Goal: Information Seeking & Learning: Learn about a topic

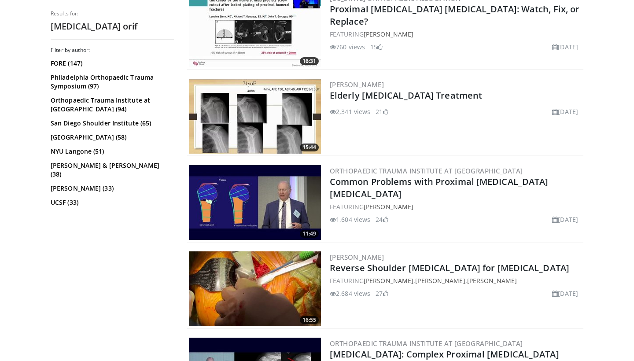
scroll to position [392, 0]
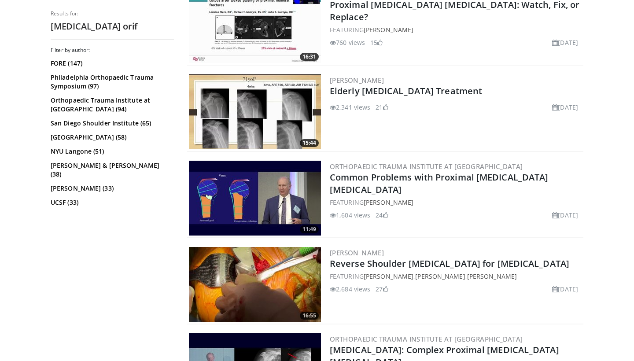
click at [269, 180] on img at bounding box center [255, 198] width 132 height 75
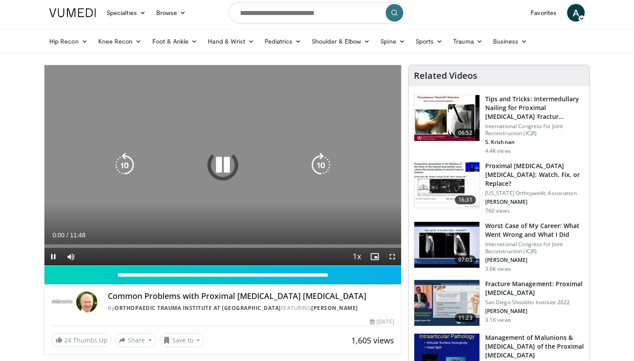
scroll to position [27, 0]
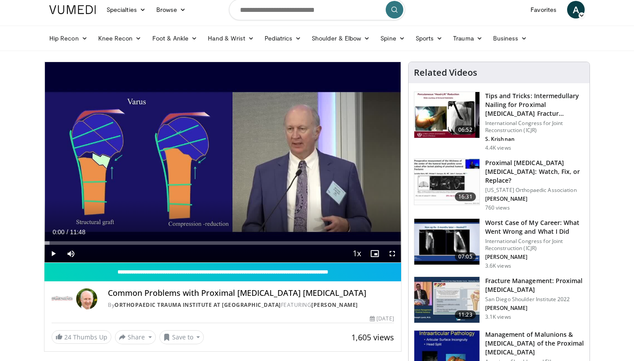
click at [53, 252] on span "Video Player" at bounding box center [53, 254] width 18 height 18
click at [395, 254] on span "Video Player" at bounding box center [393, 254] width 18 height 18
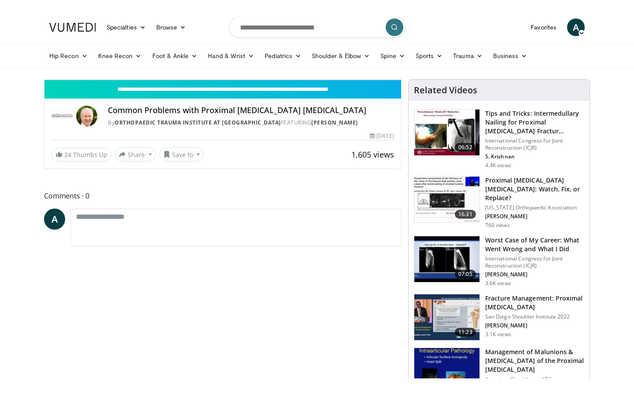
scroll to position [0, 0]
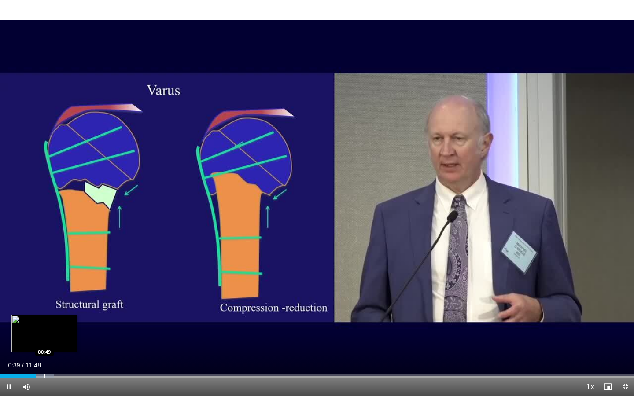
click at [45, 361] on div "Progress Bar" at bounding box center [44, 377] width 1 height 4
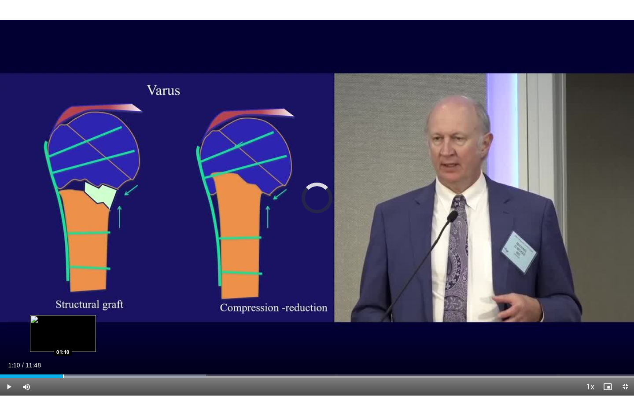
click at [63, 361] on div "Progress Bar" at bounding box center [63, 377] width 1 height 4
click at [76, 361] on div "Progress Bar" at bounding box center [76, 377] width 1 height 4
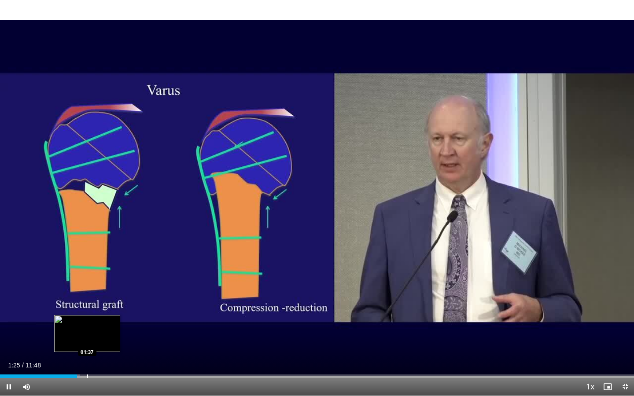
click at [87, 361] on div "Progress Bar" at bounding box center [87, 377] width 1 height 4
click at [98, 361] on div "Progress Bar" at bounding box center [98, 377] width 1 height 4
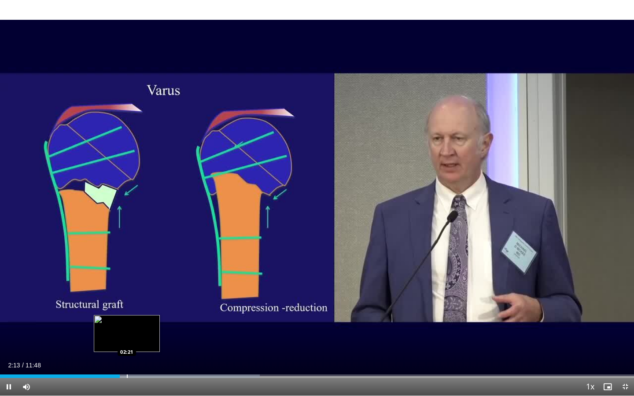
click at [127, 361] on div "Progress Bar" at bounding box center [127, 377] width 1 height 4
click at [148, 361] on div "Progress Bar" at bounding box center [148, 377] width 1 height 4
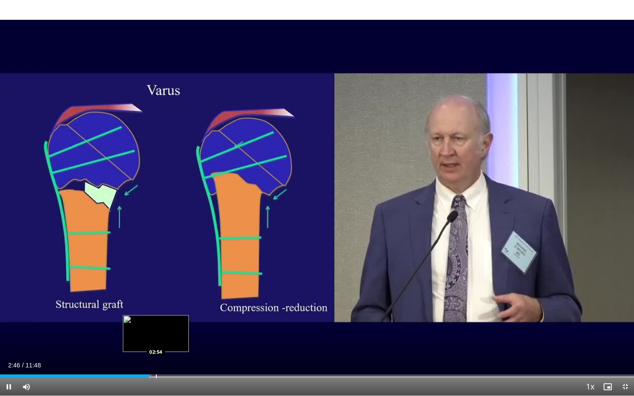
click at [156, 361] on div "10 seconds Tap to unmute" at bounding box center [317, 198] width 634 height 396
click at [7, 361] on span "Video Player" at bounding box center [9, 387] width 18 height 18
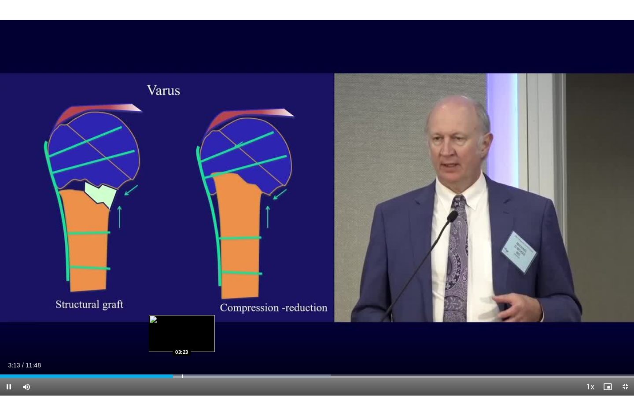
click at [182, 361] on div "Progress Bar" at bounding box center [182, 377] width 1 height 4
click at [194, 361] on div "Progress Bar" at bounding box center [193, 377] width 1 height 4
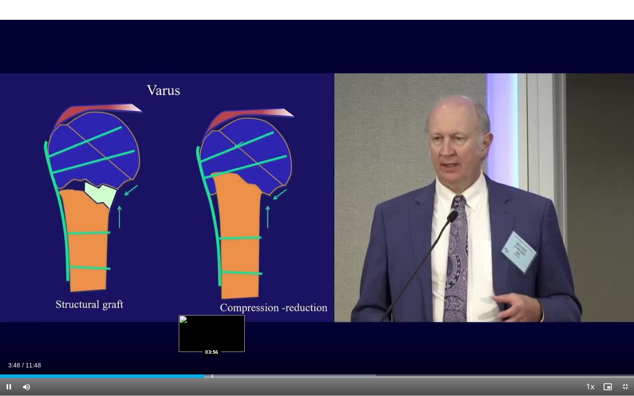
click at [212, 361] on div "Progress Bar" at bounding box center [212, 377] width 1 height 4
click at [218, 361] on div "Loaded : 33.78% 03:57 04:03" at bounding box center [317, 374] width 634 height 8
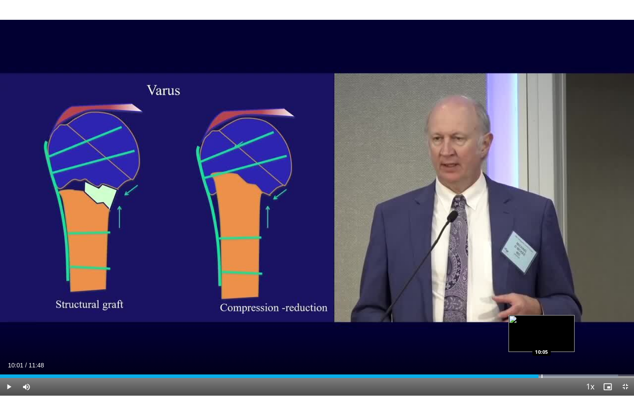
click at [542, 361] on div "Progress Bar" at bounding box center [542, 377] width 1 height 4
click at [549, 361] on div "Progress Bar" at bounding box center [549, 377] width 1 height 4
click at [558, 361] on div "Progress Bar" at bounding box center [558, 377] width 1 height 4
click at [565, 361] on div "Progress Bar" at bounding box center [565, 377] width 1 height 4
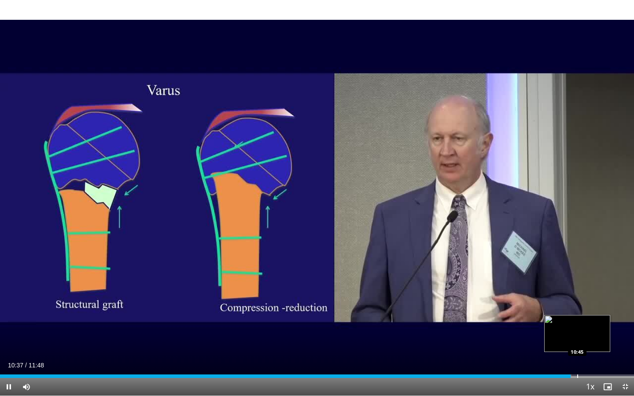
click at [577, 361] on div "Progress Bar" at bounding box center [577, 377] width 1 height 4
click at [588, 361] on div "Loaded : 91.56% 10:45 10:57" at bounding box center [317, 374] width 634 height 8
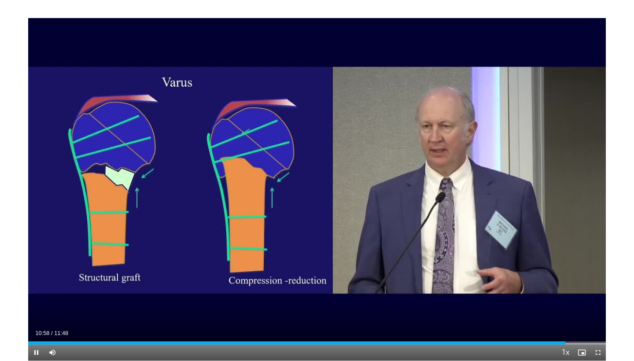
scroll to position [27, 0]
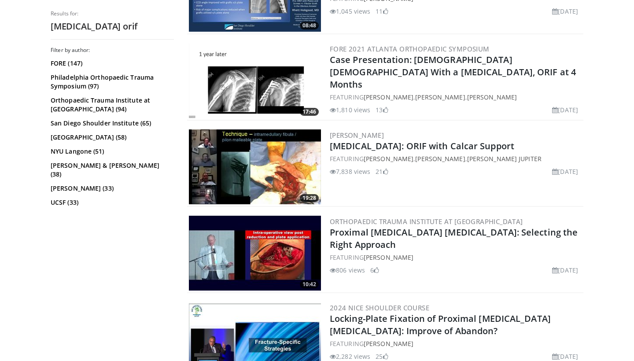
scroll to position [1200, 0]
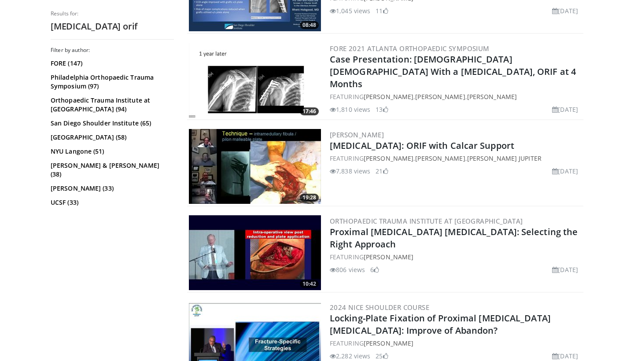
click at [288, 158] on img at bounding box center [255, 166] width 132 height 75
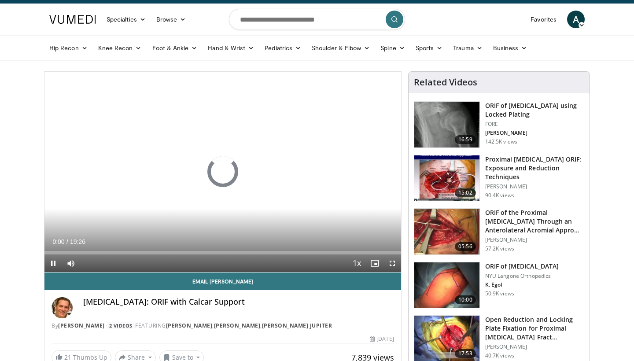
scroll to position [40, 0]
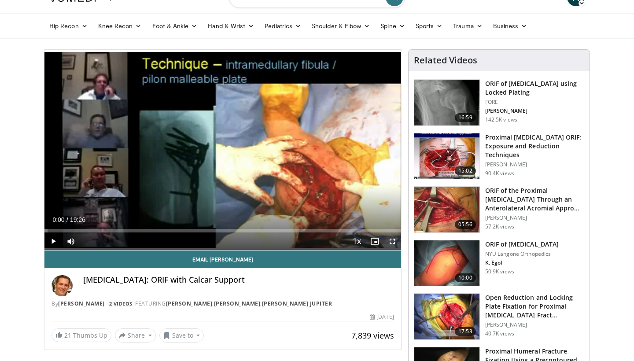
click at [55, 241] on span "Video Player" at bounding box center [53, 242] width 18 height 18
click at [390, 242] on span "Video Player" at bounding box center [393, 242] width 18 height 18
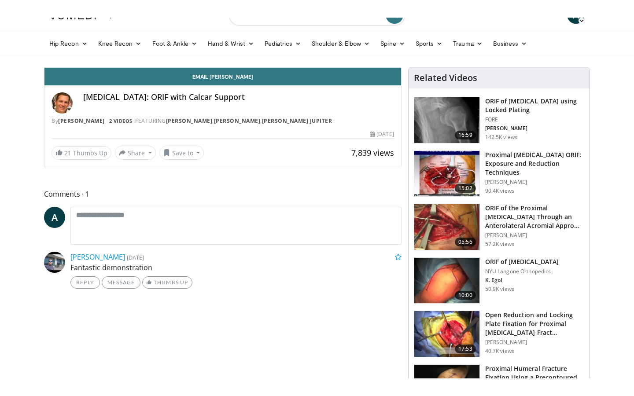
scroll to position [0, 0]
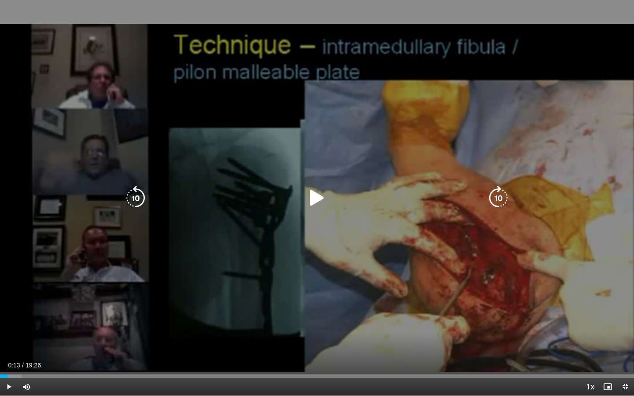
click at [18, 361] on div "Loaded : 3.43% 00:13 00:34" at bounding box center [317, 374] width 634 height 8
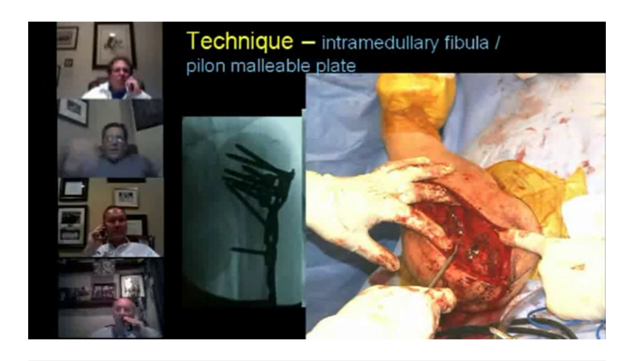
scroll to position [40, 0]
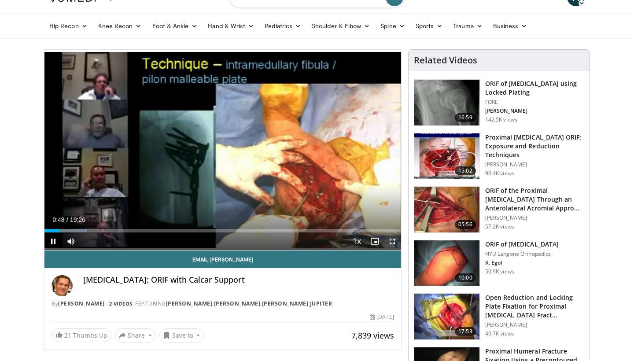
click at [390, 240] on span "Video Player" at bounding box center [393, 242] width 18 height 18
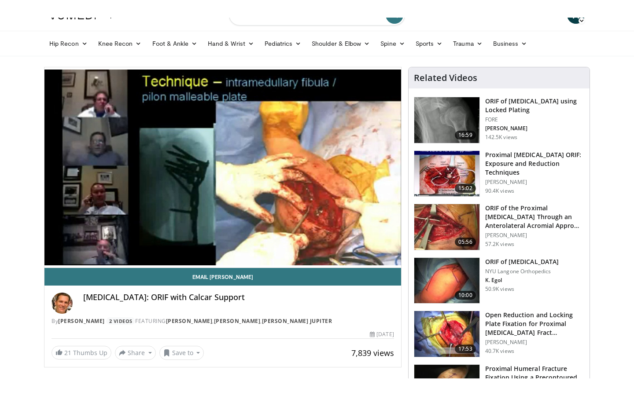
scroll to position [0, 0]
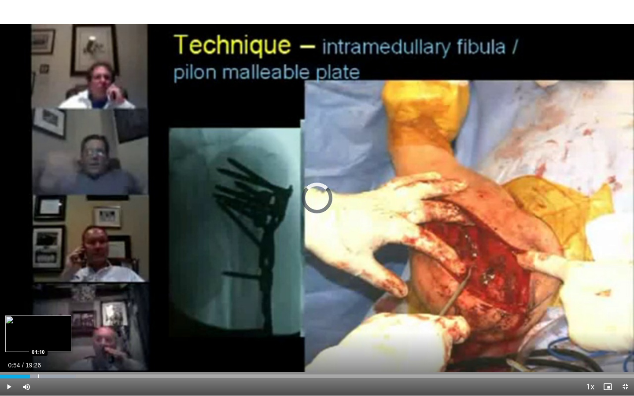
click at [38, 361] on div "Progress Bar" at bounding box center [38, 377] width 1 height 4
click at [48, 361] on div "Progress Bar" at bounding box center [48, 377] width 1 height 4
click at [59, 361] on div "Progress Bar" at bounding box center [59, 377] width 1 height 4
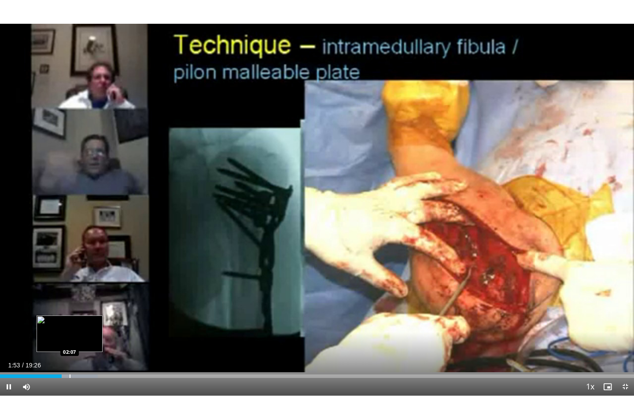
click at [70, 361] on div "Progress Bar" at bounding box center [70, 377] width 1 height 4
click at [80, 361] on div "Progress Bar" at bounding box center [79, 377] width 1 height 4
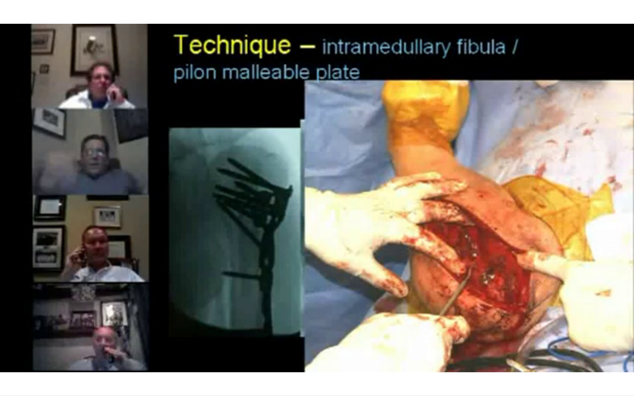
click at [90, 361] on div "10 seconds Tap to unmute" at bounding box center [317, 198] width 634 height 396
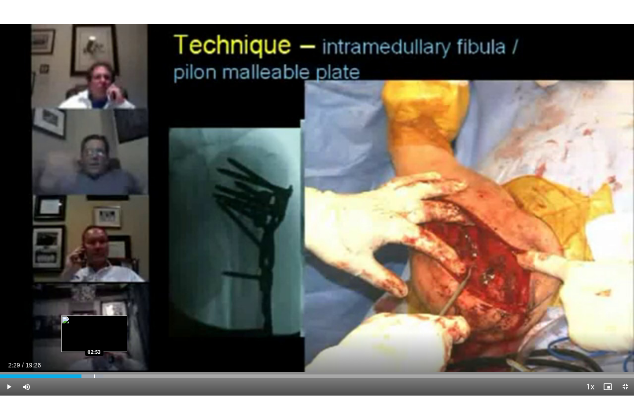
click at [94, 361] on div "Progress Bar" at bounding box center [94, 377] width 1 height 4
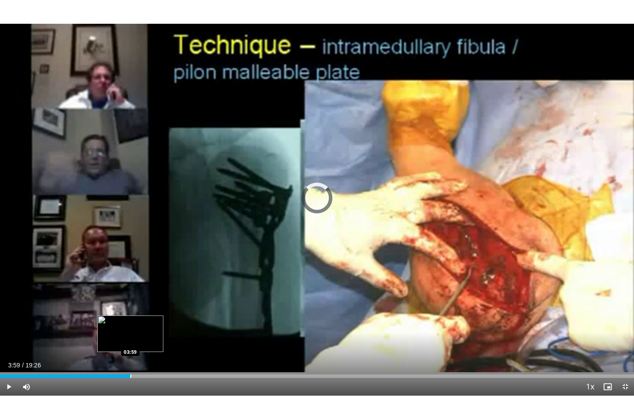
click at [130, 361] on div "Loaded : 20.53% 03:59 03:59" at bounding box center [317, 374] width 634 height 8
click at [157, 361] on div "Progress Bar" at bounding box center [156, 377] width 1 height 4
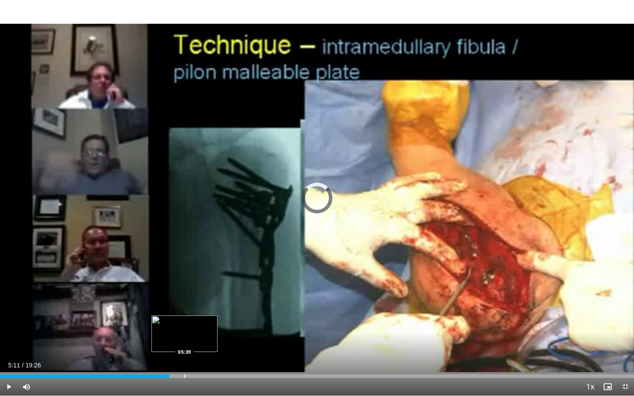
click at [185, 361] on div "Progress Bar" at bounding box center [185, 377] width 1 height 4
click at [9, 361] on span "Video Player" at bounding box center [9, 387] width 18 height 18
click at [174, 361] on div "Progress Bar" at bounding box center [174, 377] width 1 height 4
click at [168, 361] on div "Progress Bar" at bounding box center [168, 377] width 1 height 4
click at [175, 361] on div "Loaded : 26.61% 05:08 05:20" at bounding box center [317, 374] width 634 height 8
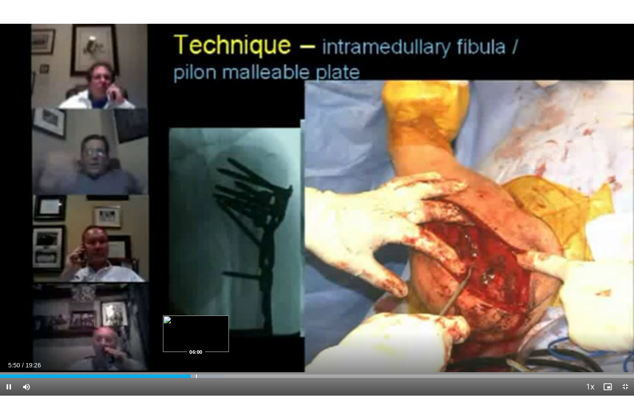
click at [196, 361] on div "Progress Bar" at bounding box center [196, 377] width 1 height 4
click at [204, 361] on div "Progress Bar" at bounding box center [204, 377] width 1 height 4
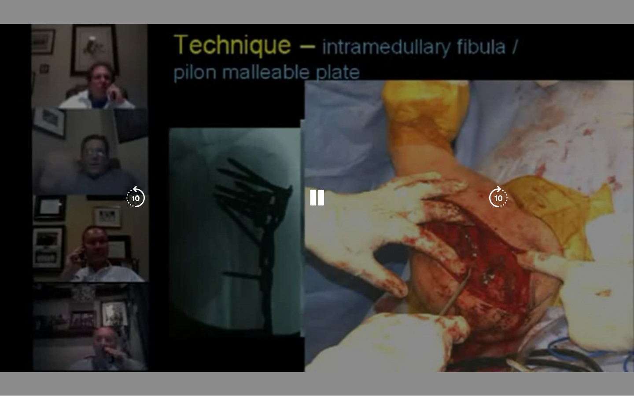
click at [214, 361] on div "Loaded : 32.51% 06:16 06:23" at bounding box center [317, 394] width 634 height 4
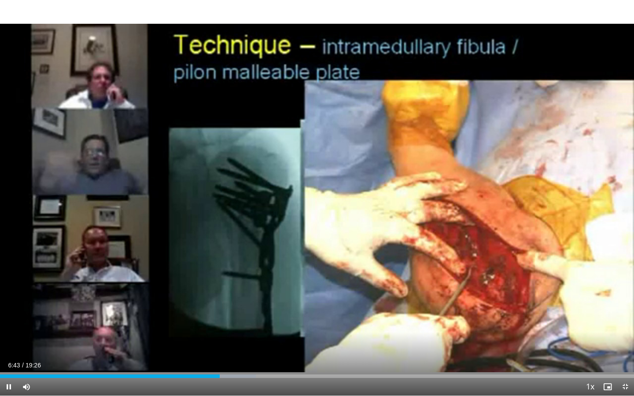
click at [227, 361] on div "Current Time 6:43 / Duration 19:26 Pause Skip Backward Skip Forward Mute Loaded…" at bounding box center [317, 387] width 634 height 18
click at [231, 361] on div "Progress Bar" at bounding box center [231, 377] width 1 height 4
click at [237, 361] on div "Progress Bar" at bounding box center [237, 377] width 1 height 4
click at [256, 361] on div "Progress Bar" at bounding box center [255, 377] width 1 height 4
click at [266, 361] on div "Progress Bar" at bounding box center [266, 377] width 1 height 4
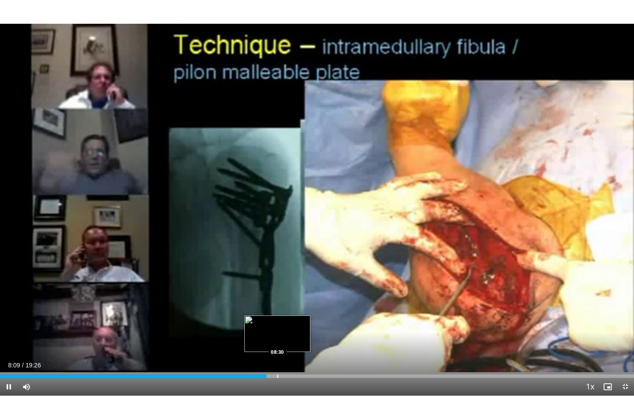
click at [278, 361] on div "Progress Bar" at bounding box center [277, 377] width 1 height 4
click at [296, 361] on div "Progress Bar" at bounding box center [296, 377] width 1 height 4
click at [306, 361] on div "Progress Bar" at bounding box center [306, 377] width 1 height 4
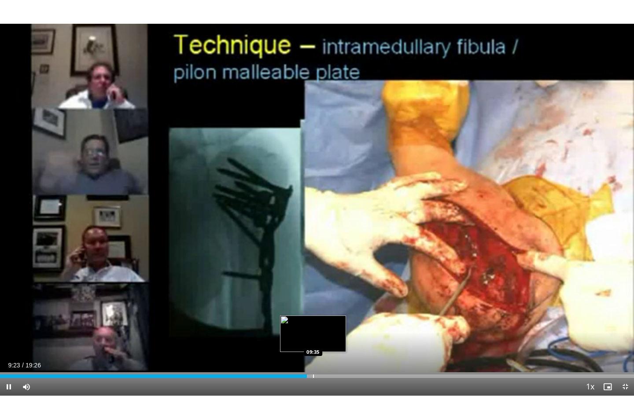
click at [313, 361] on div "Progress Bar" at bounding box center [313, 377] width 1 height 4
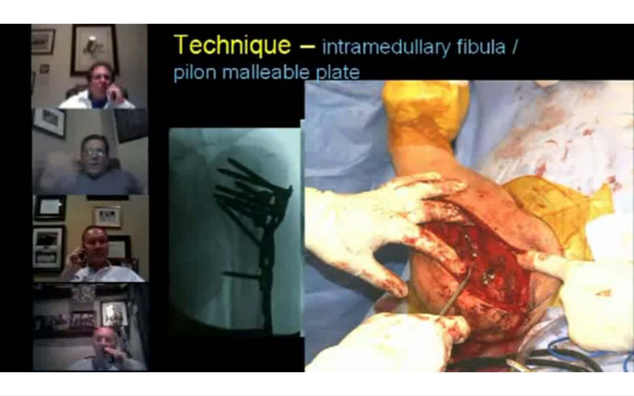
click at [321, 361] on video-js "**********" at bounding box center [317, 198] width 634 height 396
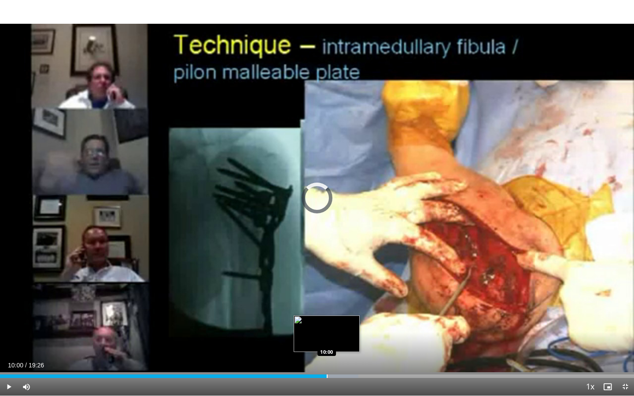
click at [327, 361] on div "Progress Bar" at bounding box center [327, 377] width 1 height 4
click at [334, 361] on div "Progress Bar" at bounding box center [334, 377] width 1 height 4
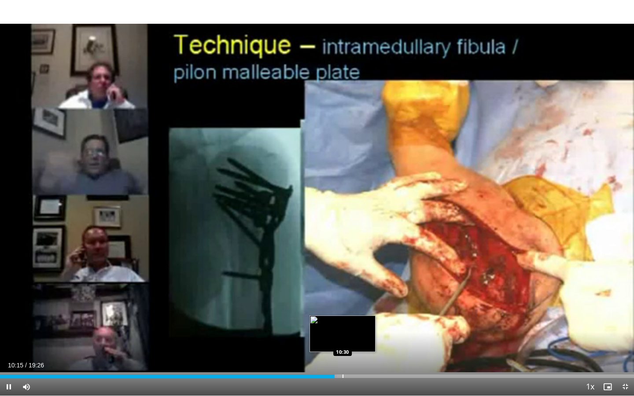
click at [343, 361] on div "Loaded : 53.22% 10:15 10:30" at bounding box center [317, 374] width 634 height 8
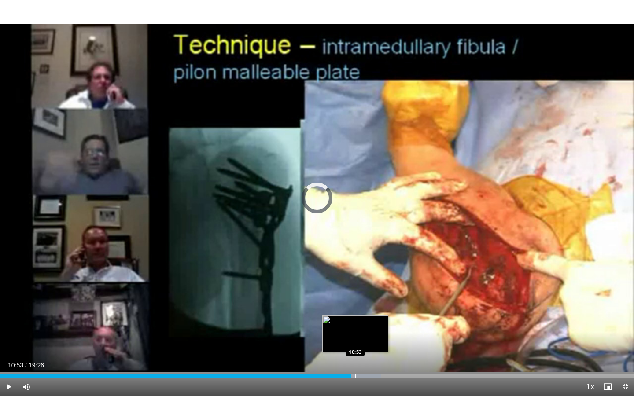
click at [355, 361] on div "Progress Bar" at bounding box center [355, 377] width 1 height 4
click at [360, 361] on div "Progress Bar" at bounding box center [360, 377] width 1 height 4
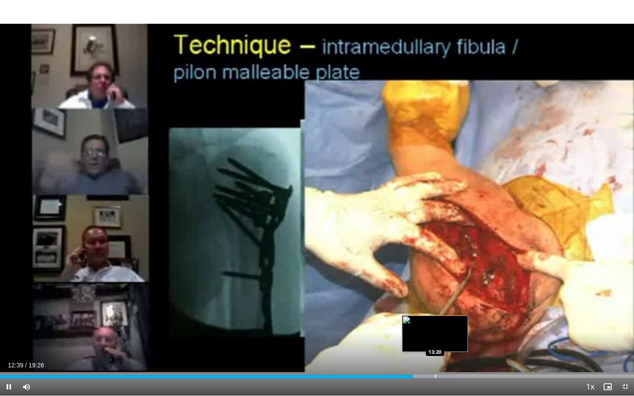
click at [435, 361] on div "Progress Bar" at bounding box center [435, 377] width 1 height 4
click at [443, 361] on div "Progress Bar" at bounding box center [443, 377] width 1 height 4
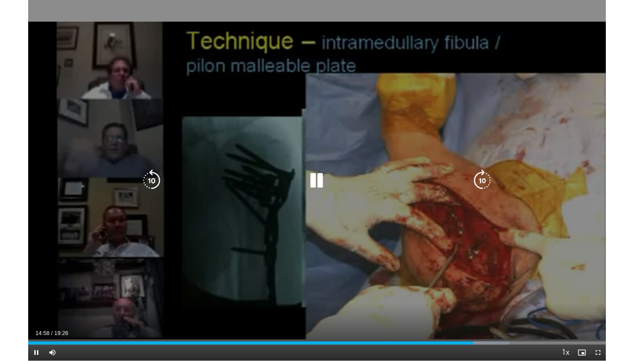
scroll to position [40, 0]
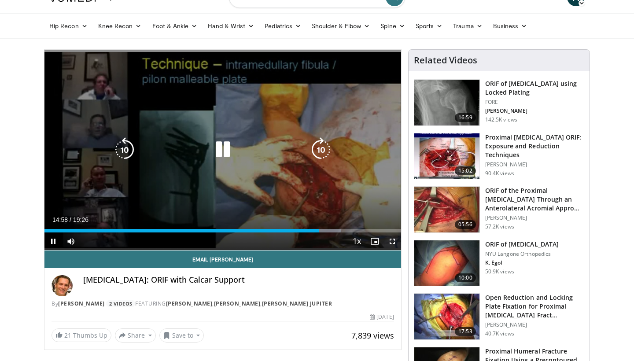
click at [224, 145] on icon "Video Player" at bounding box center [223, 149] width 25 height 25
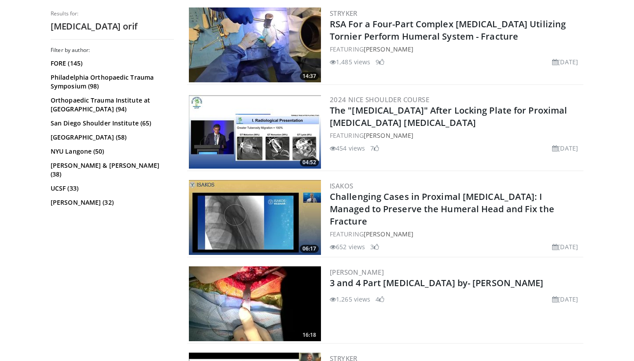
scroll to position [1842, 0]
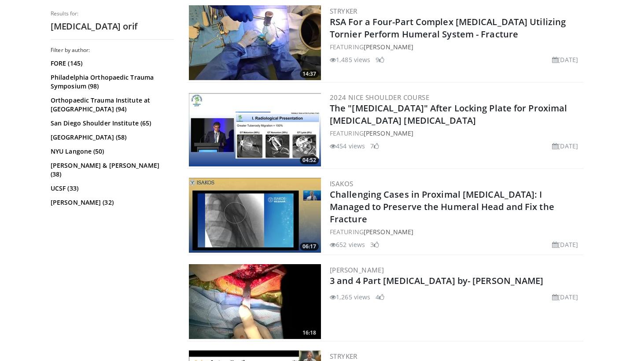
click at [270, 213] on img at bounding box center [255, 215] width 132 height 75
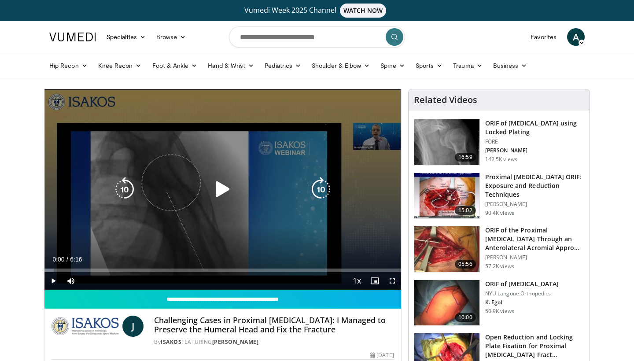
click at [217, 195] on icon "Video Player" at bounding box center [223, 189] width 25 height 25
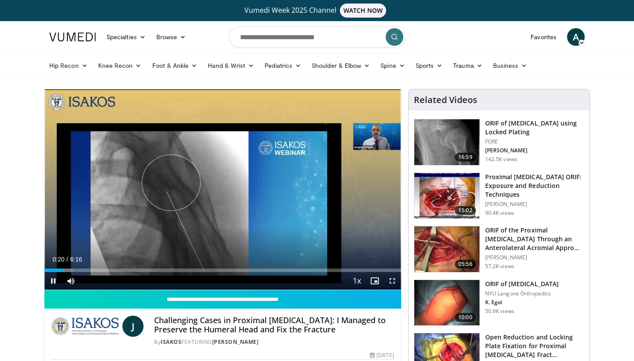
click at [390, 277] on span "Video Player" at bounding box center [393, 281] width 18 height 18
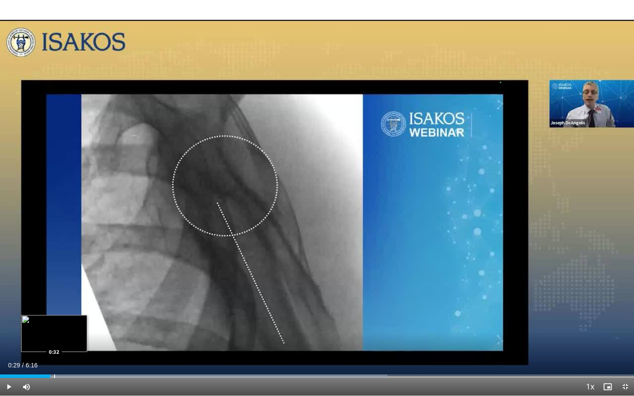
click at [54, 361] on div "Progress Bar" at bounding box center [54, 377] width 1 height 4
click at [63, 361] on div "Progress Bar" at bounding box center [63, 377] width 1 height 4
click at [78, 361] on div "Progress Bar" at bounding box center [78, 377] width 1 height 4
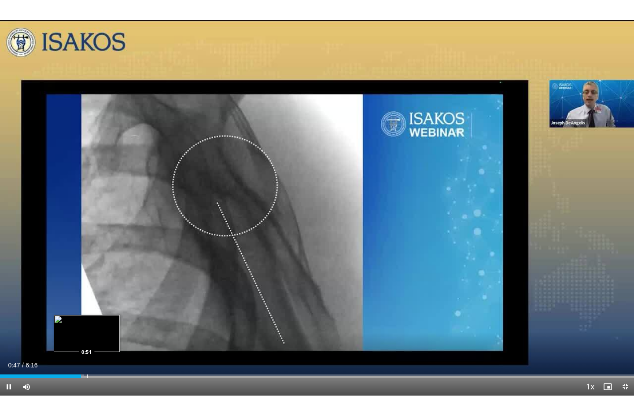
click at [86, 361] on div "Loaded : 13.27% 0:47 0:51" at bounding box center [317, 377] width 634 height 4
click at [98, 361] on div "Loaded : 15.92% 0:51 0:58" at bounding box center [317, 374] width 634 height 8
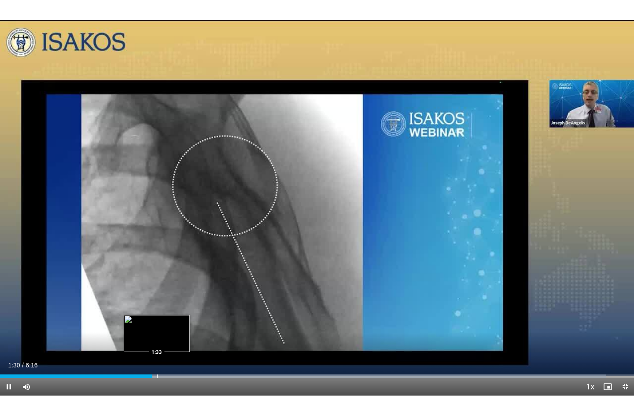
click at [157, 361] on div "Progress Bar" at bounding box center [157, 377] width 1 height 4
click at [165, 361] on div "Progress Bar" at bounding box center [165, 377] width 1 height 4
click at [173, 361] on div "Progress Bar" at bounding box center [173, 377] width 1 height 4
click at [185, 361] on div "Progress Bar" at bounding box center [184, 377] width 1 height 4
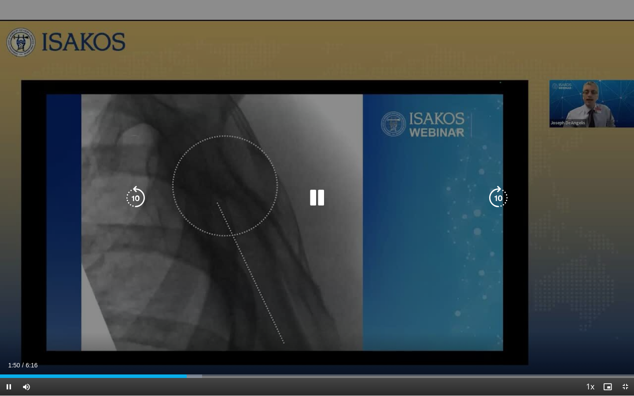
click at [199, 361] on video-js "**********" at bounding box center [317, 198] width 634 height 396
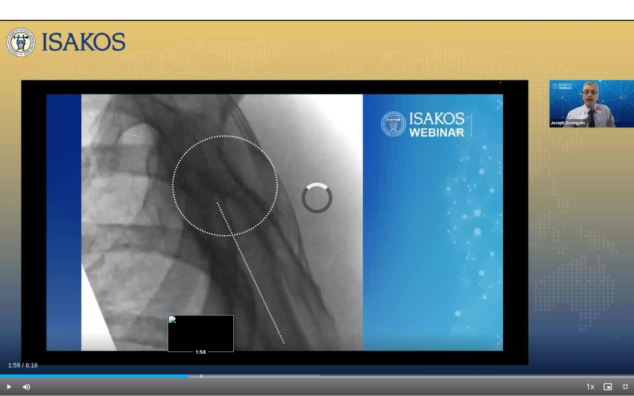
click at [201, 361] on div "Progress Bar" at bounding box center [201, 377] width 1 height 4
click at [211, 361] on div "Progress Bar" at bounding box center [210, 377] width 1 height 4
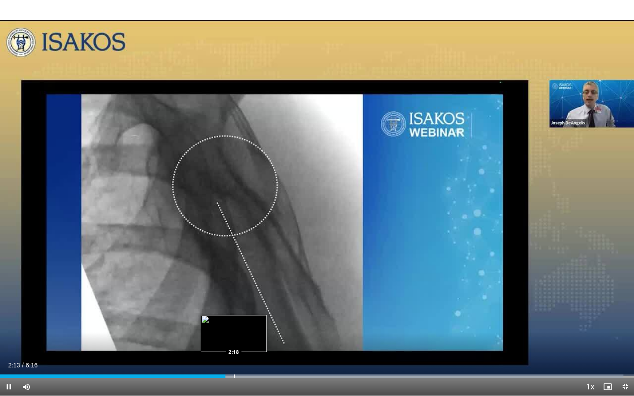
click at [234, 361] on div "Progress Bar" at bounding box center [234, 377] width 1 height 4
click at [240, 361] on div "Progress Bar" at bounding box center [240, 377] width 1 height 4
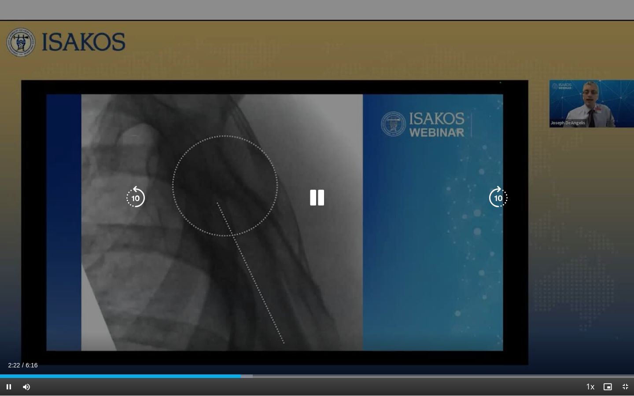
click at [250, 361] on video-js "**********" at bounding box center [317, 198] width 634 height 396
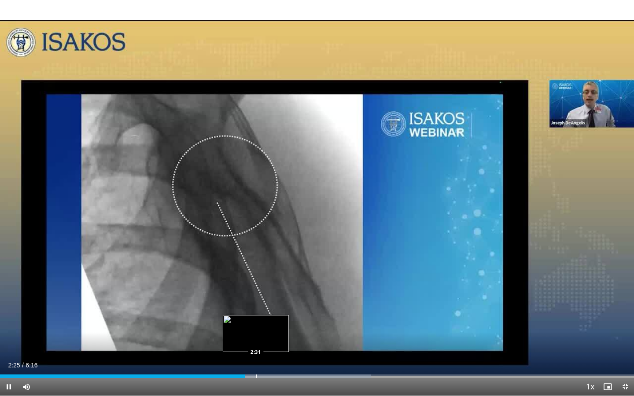
click at [256, 361] on div "Loaded : 58.45% 2:25 2:31" at bounding box center [317, 374] width 634 height 8
click at [269, 361] on div "Progress Bar" at bounding box center [269, 377] width 1 height 4
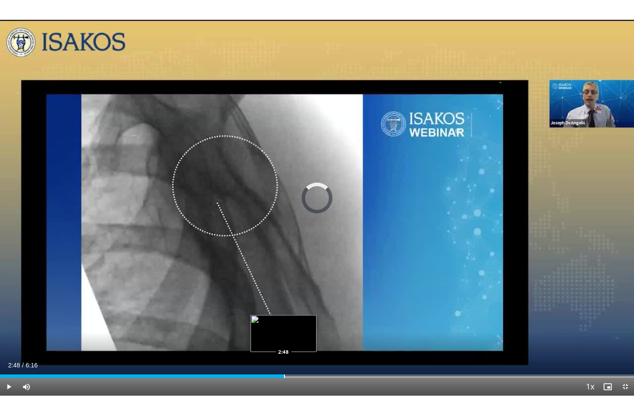
click at [284, 361] on div "Progress Bar" at bounding box center [284, 377] width 1 height 4
click at [302, 361] on div "Loaded : 47.38% 2:49 2:59" at bounding box center [317, 374] width 634 height 8
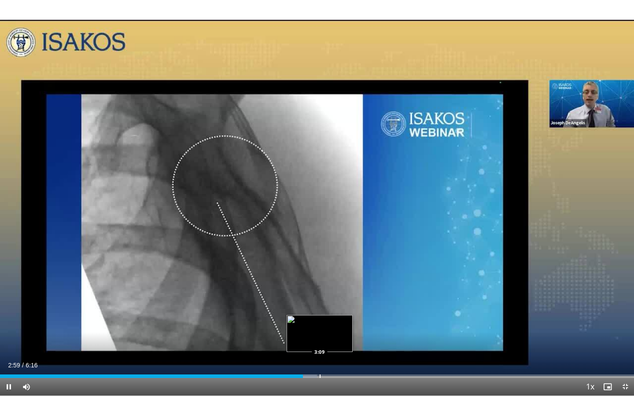
click at [320, 361] on div "Progress Bar" at bounding box center [320, 377] width 1 height 4
click at [330, 361] on div "Loaded : 52.65% 3:09 3:15" at bounding box center [317, 374] width 634 height 8
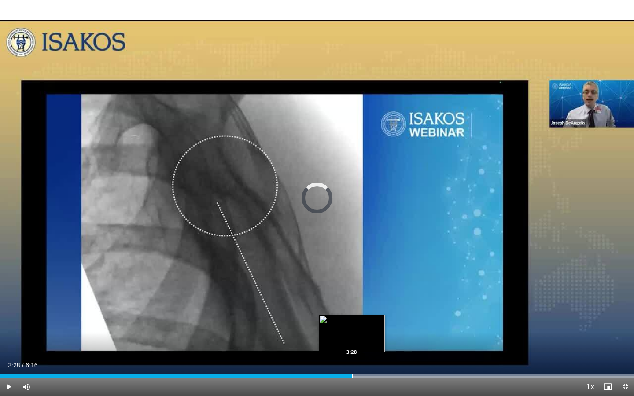
click at [352, 361] on div "Progress Bar" at bounding box center [352, 377] width 1 height 4
click at [363, 361] on div "Progress Bar" at bounding box center [362, 377] width 1 height 4
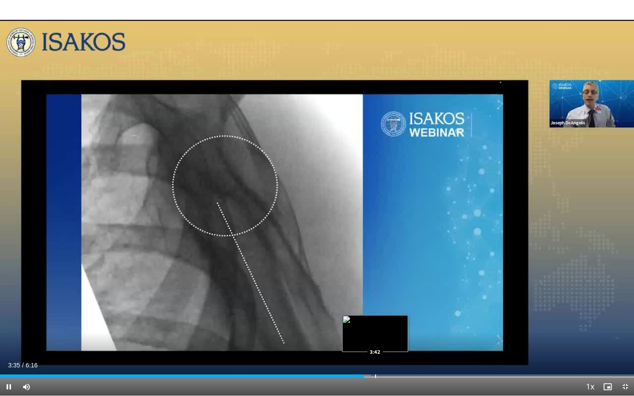
click at [375, 361] on div "Progress Bar" at bounding box center [375, 377] width 1 height 4
click at [385, 361] on div "Loaded : 58.45% 3:43 3:48" at bounding box center [317, 374] width 634 height 8
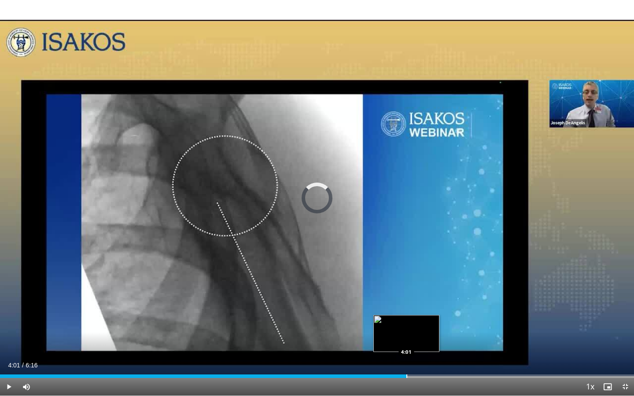
click at [407, 361] on div "Progress Bar" at bounding box center [407, 377] width 1 height 4
click at [420, 361] on div "Loaded : 66.42% 4:01 4:09" at bounding box center [317, 374] width 634 height 8
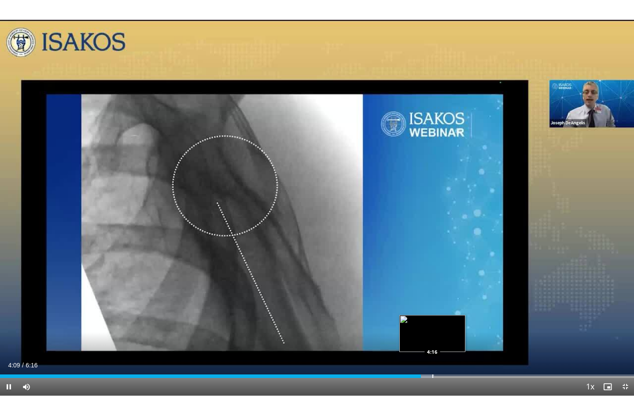
click at [432, 361] on div "Loaded : 68.47% 4:09 4:16" at bounding box center [317, 377] width 634 height 4
click at [448, 361] on div "Loaded : 69.08% 4:25 4:25" at bounding box center [317, 374] width 634 height 8
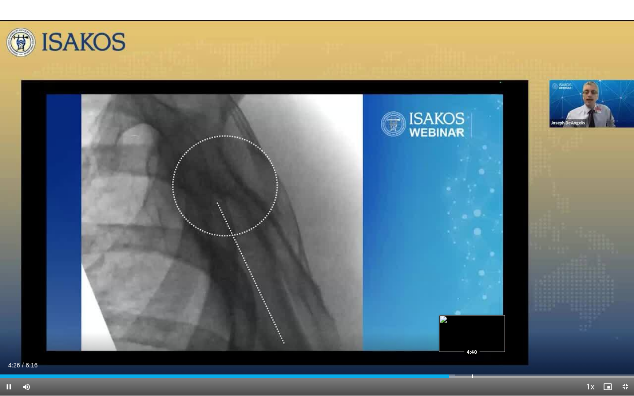
click at [472, 361] on div "Progress Bar" at bounding box center [472, 377] width 1 height 4
click at [487, 361] on div "Progress Bar" at bounding box center [487, 377] width 1 height 4
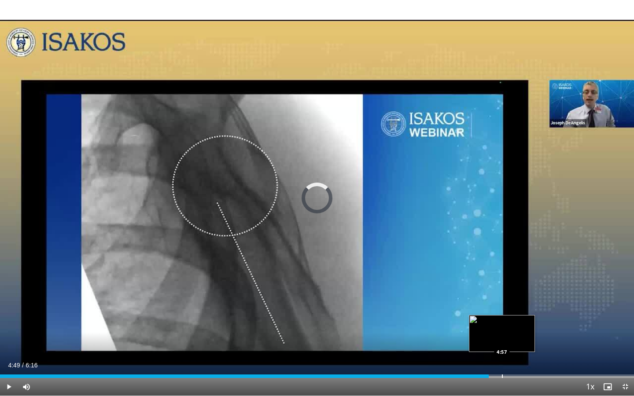
click at [503, 361] on div "Progress Bar" at bounding box center [502, 377] width 1 height 4
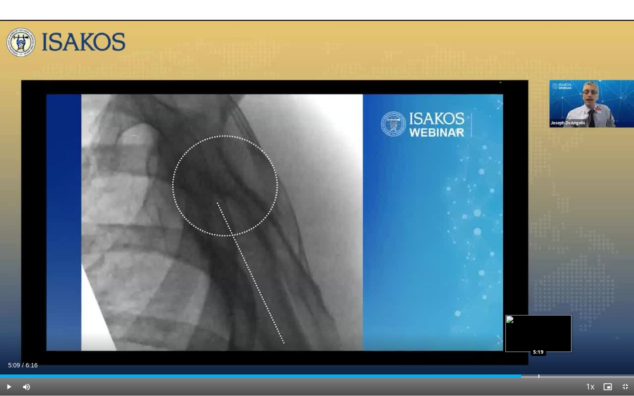
click at [539, 361] on div "Progress Bar" at bounding box center [539, 377] width 1 height 4
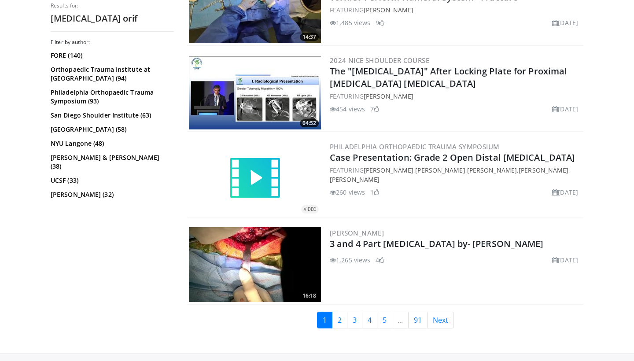
scroll to position [2001, 0]
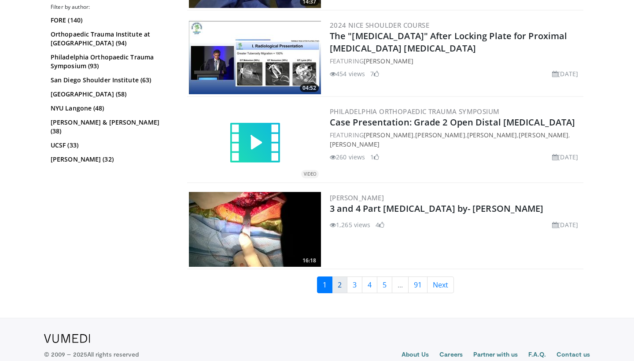
click at [340, 284] on link "2" at bounding box center [339, 285] width 15 height 17
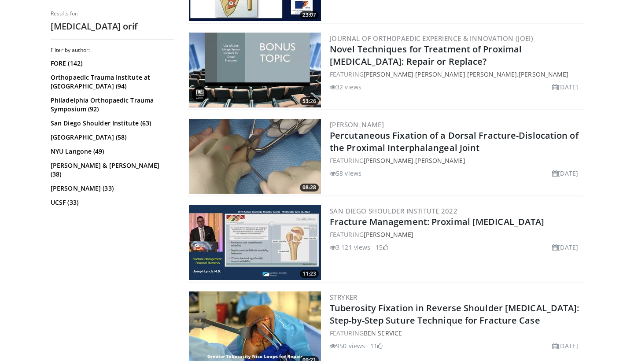
scroll to position [1385, 0]
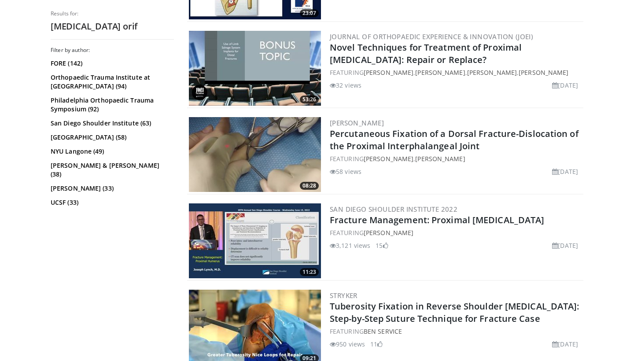
click at [277, 249] on img at bounding box center [255, 240] width 132 height 75
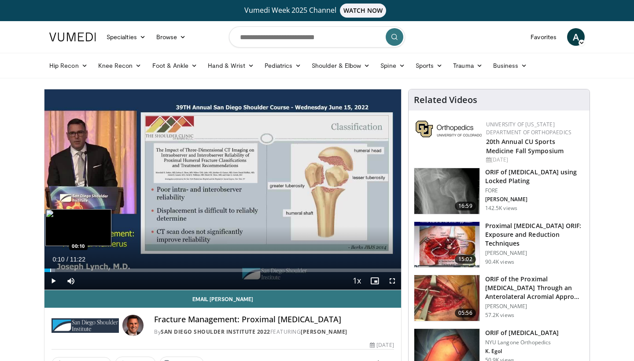
click at [50, 270] on div "Progress Bar" at bounding box center [50, 271] width 1 height 4
click at [54, 279] on span "Video Player" at bounding box center [53, 281] width 18 height 18
click at [68, 270] on div "Progress Bar" at bounding box center [68, 271] width 1 height 4
click at [60, 270] on div "Progress Bar" at bounding box center [60, 271] width 1 height 4
click at [70, 269] on div "Progress Bar" at bounding box center [70, 271] width 1 height 4
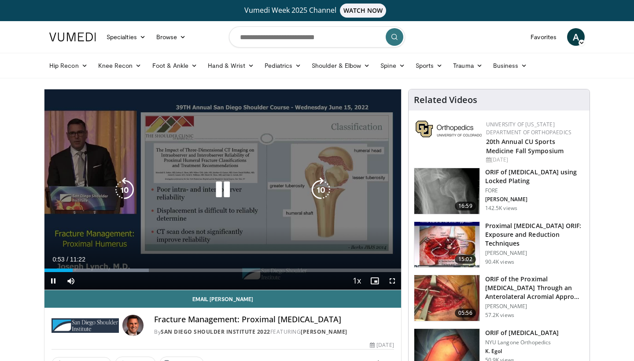
click at [80, 269] on video-js "**********" at bounding box center [222, 189] width 357 height 201
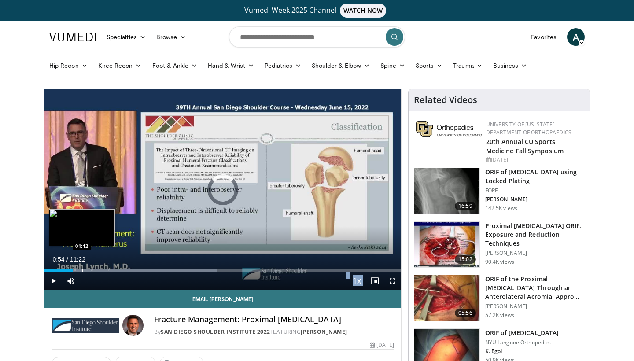
click at [82, 268] on div "Loaded : 48.37% 00:55 01:12" at bounding box center [222, 268] width 357 height 8
click at [95, 270] on div "Progress Bar" at bounding box center [95, 271] width 1 height 4
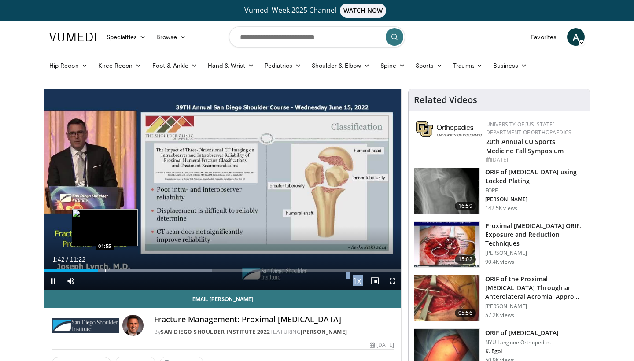
click at [105, 270] on div "Progress Bar" at bounding box center [105, 271] width 1 height 4
click at [115, 269] on div "Progress Bar" at bounding box center [115, 271] width 1 height 4
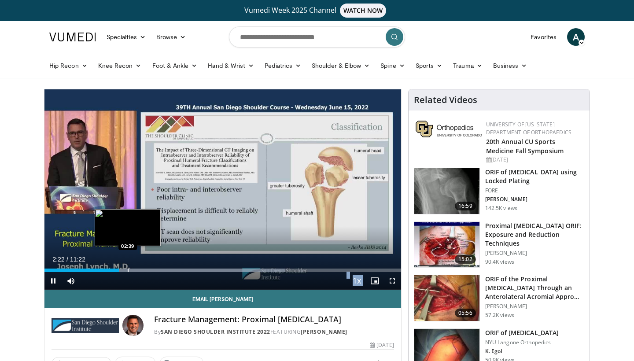
click at [128, 270] on div "Progress Bar" at bounding box center [128, 271] width 1 height 4
click at [139, 270] on div "Progress Bar" at bounding box center [139, 271] width 1 height 4
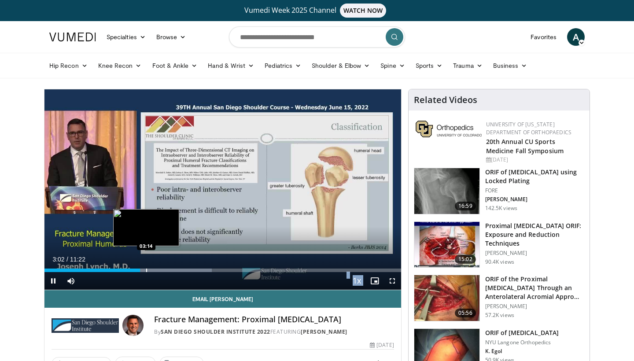
click at [147, 269] on div "Progress Bar" at bounding box center [146, 271] width 1 height 4
click at [157, 268] on div "Loaded : 29.31% 03:18 03:34" at bounding box center [222, 268] width 357 height 8
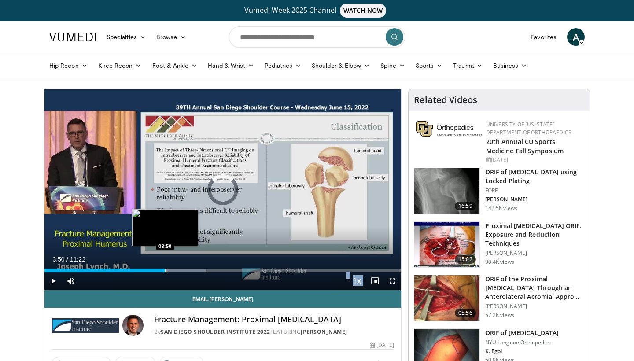
click at [165, 270] on div "Progress Bar" at bounding box center [165, 271] width 1 height 4
click at [173, 270] on div "Progress Bar" at bounding box center [173, 271] width 1 height 4
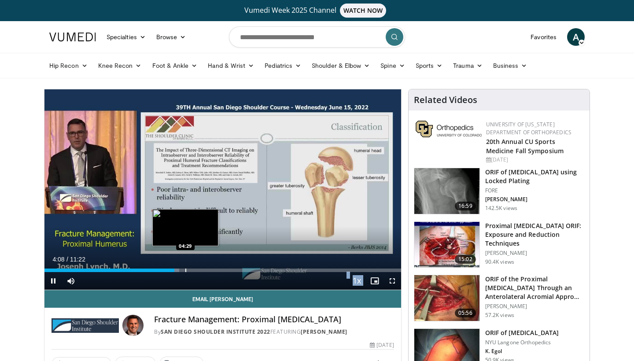
click at [185, 268] on div "Loaded : 37.78% 04:08 04:29" at bounding box center [222, 268] width 357 height 8
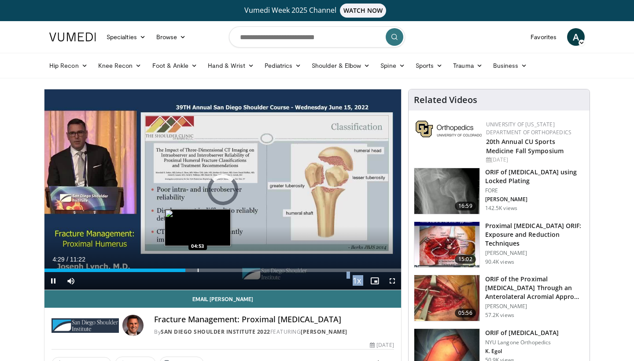
click at [198, 269] on div "Progress Bar" at bounding box center [198, 271] width 1 height 4
click at [207, 270] on div "Progress Bar" at bounding box center [207, 271] width 1 height 4
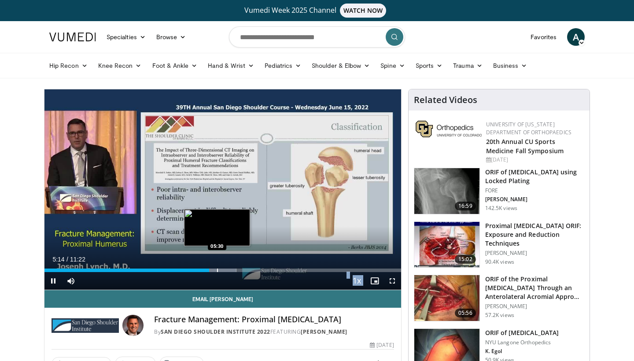
click at [218, 269] on div "Progress Bar" at bounding box center [217, 271] width 1 height 4
click at [226, 270] on div "Progress Bar" at bounding box center [226, 271] width 1 height 4
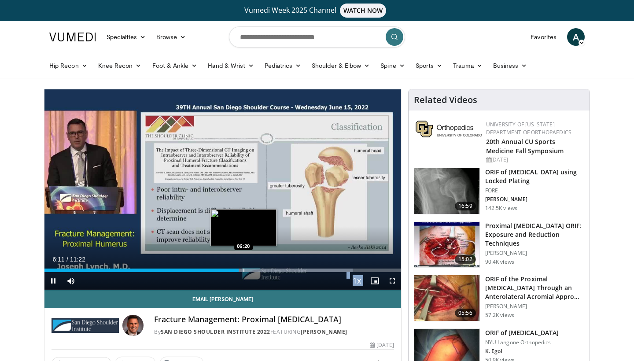
click at [244, 271] on div "Progress Bar" at bounding box center [244, 271] width 1 height 4
click at [254, 271] on div "Progress Bar" at bounding box center [254, 271] width 1 height 4
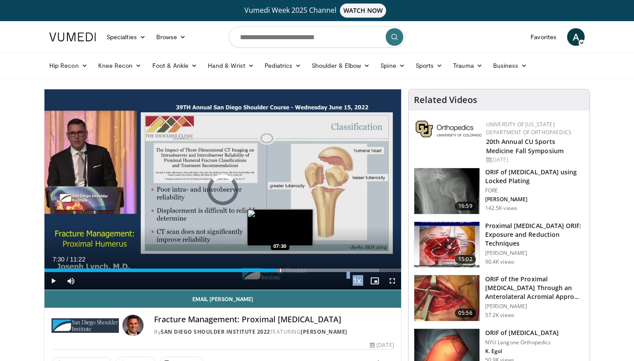
click at [280, 270] on div "Progress Bar" at bounding box center [280, 271] width 1 height 4
click at [289, 269] on div "Progress Bar" at bounding box center [288, 271] width 1 height 4
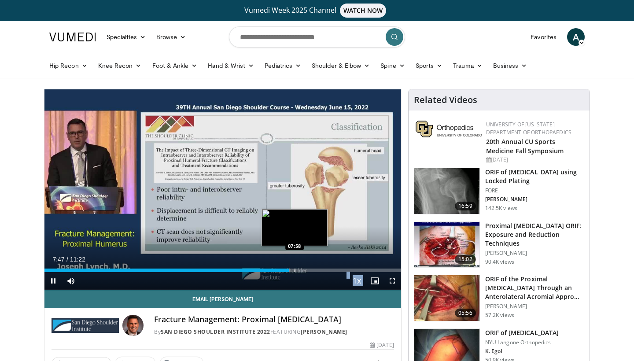
click at [295, 269] on div "Progress Bar" at bounding box center [295, 271] width 1 height 4
click at [303, 271] on div "Progress Bar" at bounding box center [303, 271] width 1 height 4
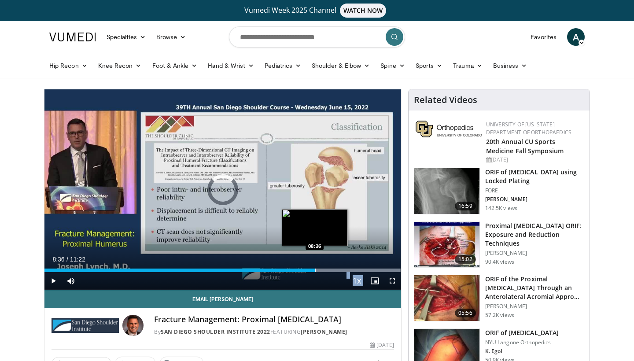
click at [315, 272] on div "Progress Bar" at bounding box center [315, 271] width 1 height 4
click at [324, 269] on div "Progress Bar" at bounding box center [324, 271] width 1 height 4
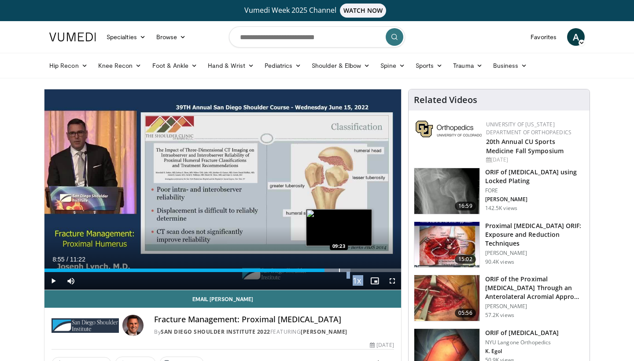
click at [339, 270] on div "Progress Bar" at bounding box center [339, 271] width 1 height 4
click at [347, 270] on div "Progress Bar" at bounding box center [347, 271] width 1 height 4
click at [356, 268] on div "Loaded : 85.77% 09:38 09:55" at bounding box center [222, 268] width 357 height 8
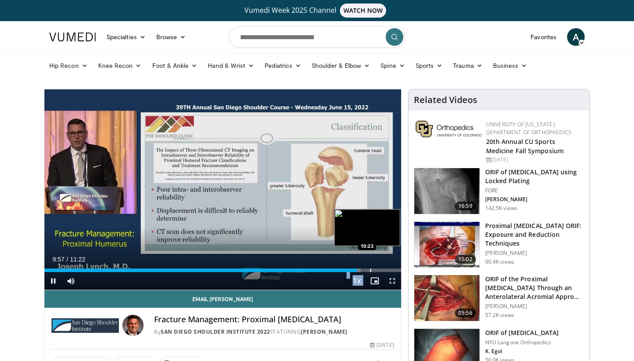
click at [371, 267] on div "Loaded : 88.68% 09:57 10:23" at bounding box center [222, 268] width 357 height 8
click at [386, 270] on div "Progress Bar" at bounding box center [386, 271] width 1 height 4
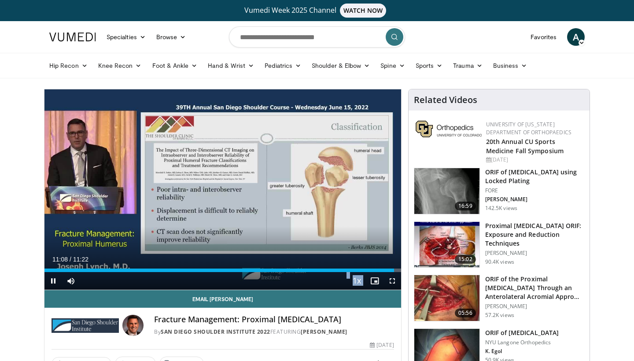
click at [55, 281] on span "Video Player" at bounding box center [53, 281] width 18 height 18
click at [440, 244] on img at bounding box center [446, 245] width 65 height 46
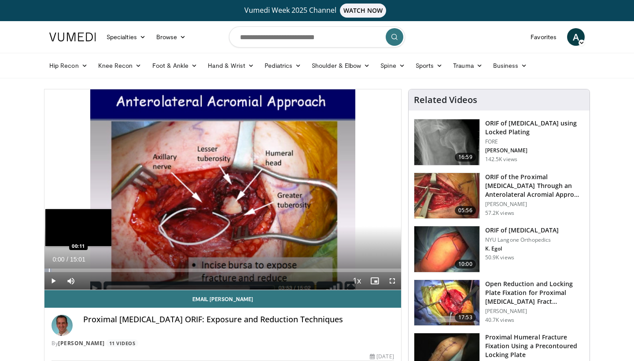
click at [49, 270] on div "Progress Bar" at bounding box center [49, 271] width 1 height 4
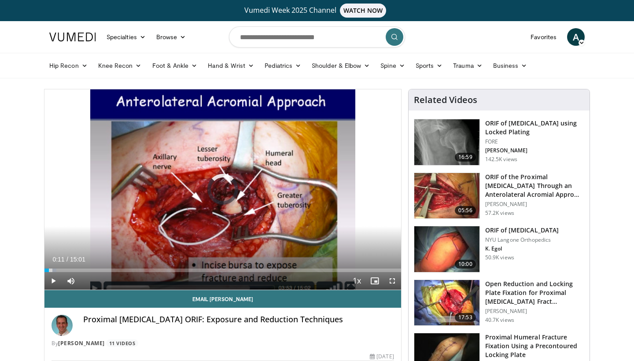
click at [53, 283] on span "Video Player" at bounding box center [53, 281] width 18 height 18
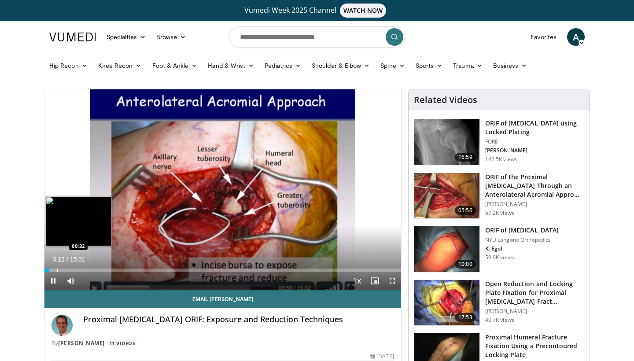
click at [57, 272] on div "Progress Bar" at bounding box center [57, 271] width 1 height 4
click at [65, 270] on div "Progress Bar" at bounding box center [65, 271] width 1 height 4
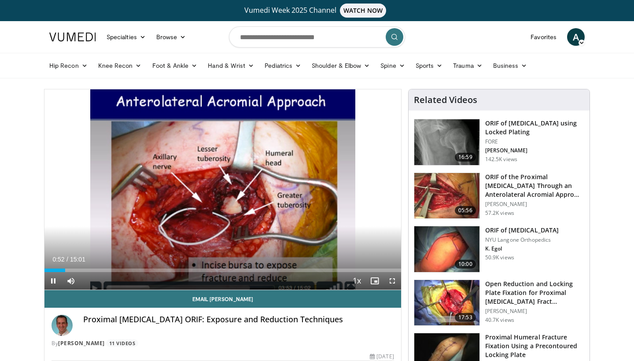
click at [78, 272] on div "Current Time 0:52 / Duration 15:01 Pause Skip Backward Skip Forward Mute 100% L…" at bounding box center [222, 281] width 357 height 18
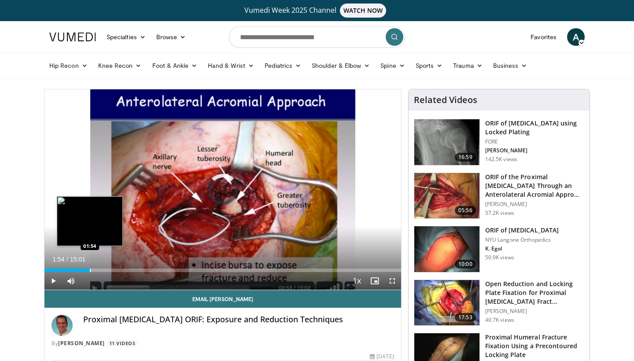
click at [90, 269] on div "Progress Bar" at bounding box center [90, 271] width 1 height 4
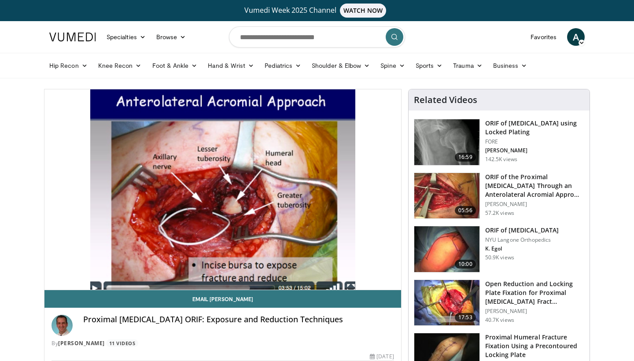
click at [99, 268] on div "10 seconds Tap to unmute" at bounding box center [222, 189] width 357 height 200
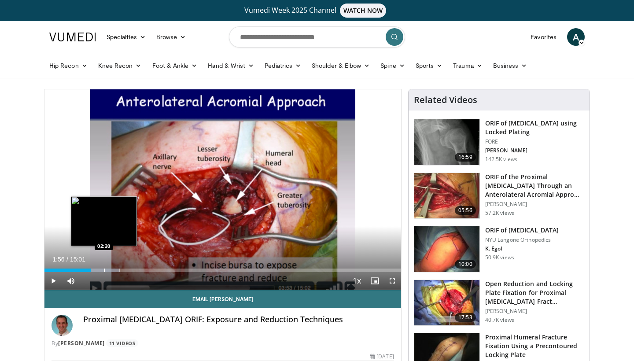
click at [104, 271] on div "Progress Bar" at bounding box center [104, 271] width 1 height 4
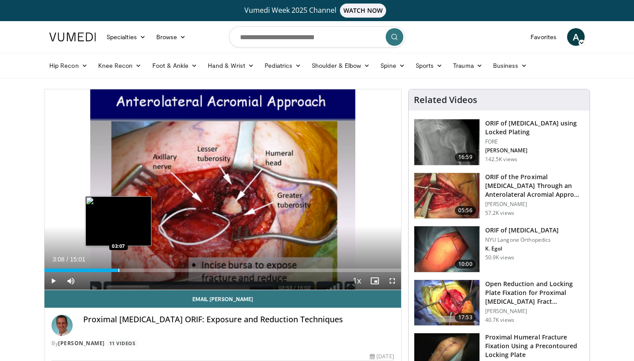
click at [119, 270] on div "Progress Bar" at bounding box center [118, 271] width 1 height 4
click at [129, 270] on div "Progress Bar" at bounding box center [129, 271] width 1 height 4
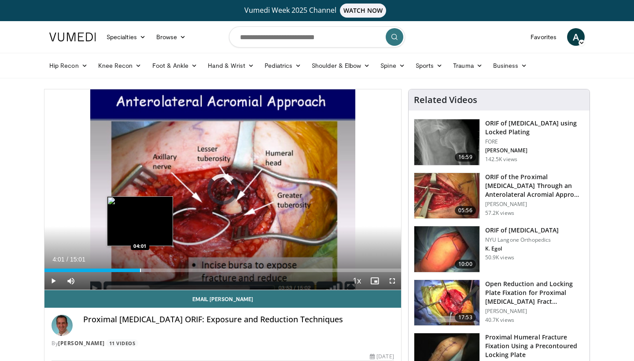
click at [140, 269] on div "Progress Bar" at bounding box center [140, 271] width 1 height 4
click at [149, 269] on div "Progress Bar" at bounding box center [148, 271] width 1 height 4
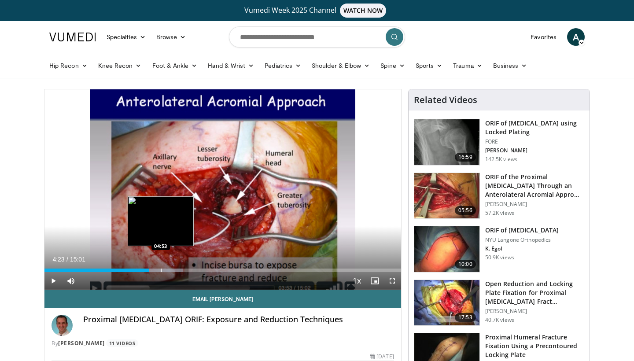
click at [161, 270] on div "Progress Bar" at bounding box center [161, 271] width 1 height 4
click at [172, 269] on div "Progress Bar" at bounding box center [172, 271] width 1 height 4
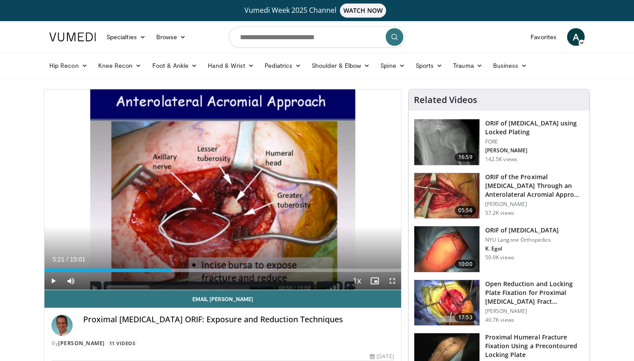
click at [53, 281] on span "Video Player" at bounding box center [53, 281] width 18 height 18
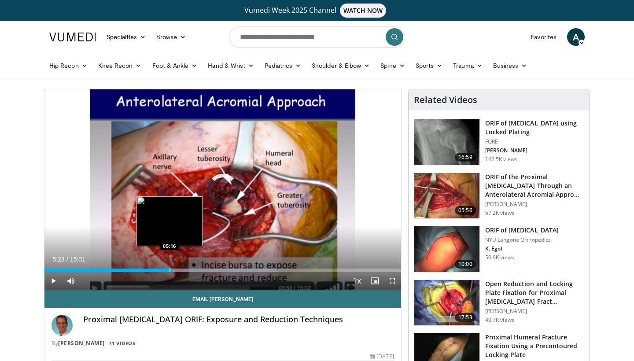
click at [170, 270] on div "Progress Bar" at bounding box center [170, 271] width 1 height 4
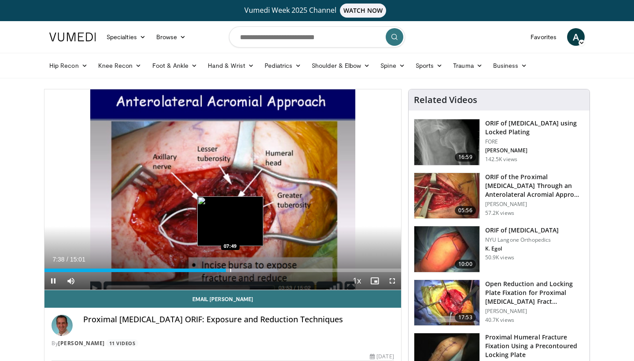
click at [230, 271] on div "Progress Bar" at bounding box center [230, 271] width 1 height 4
click at [243, 270] on div "Progress Bar" at bounding box center [243, 271] width 1 height 4
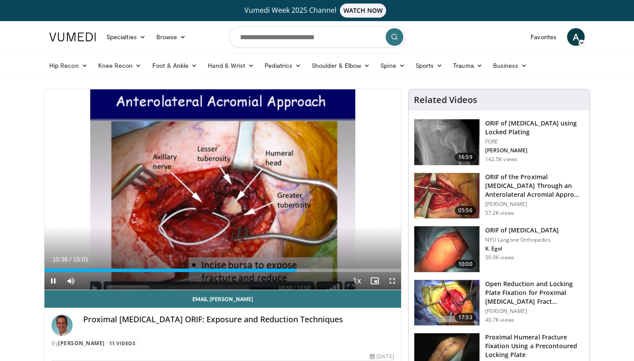
click at [53, 278] on span "Video Player" at bounding box center [53, 281] width 18 height 18
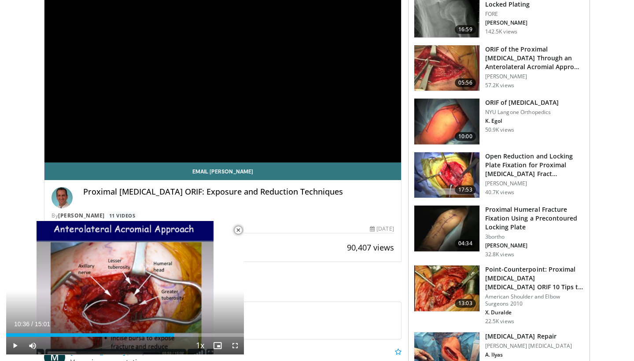
scroll to position [136, 0]
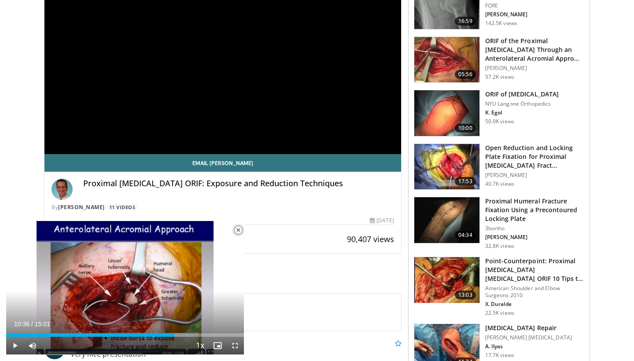
click at [457, 222] on img at bounding box center [446, 220] width 65 height 46
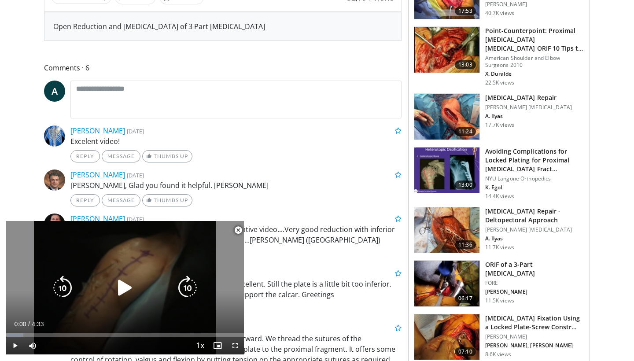
scroll to position [360, 0]
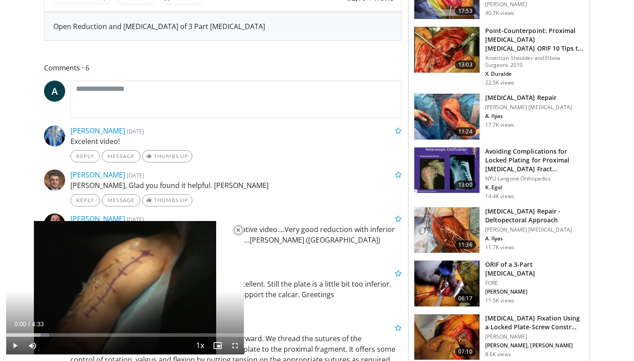
click at [240, 230] on span "Video Player" at bounding box center [238, 231] width 18 height 18
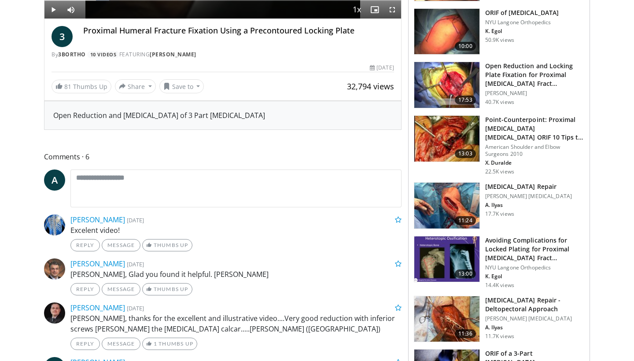
scroll to position [273, 0]
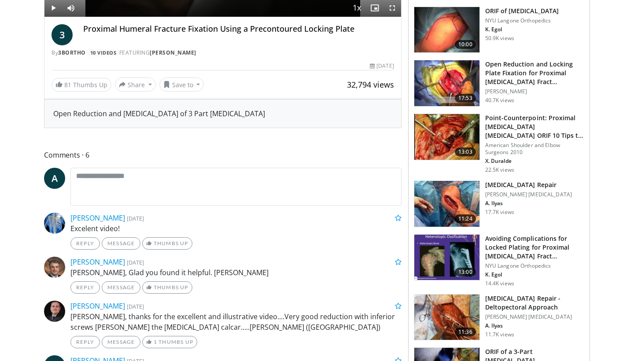
click at [456, 194] on img at bounding box center [446, 204] width 65 height 46
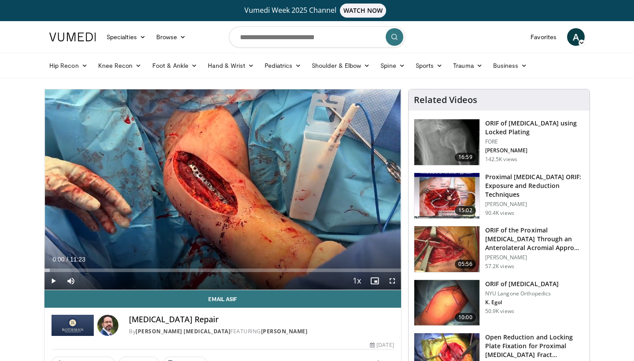
click at [54, 282] on span "Video Player" at bounding box center [53, 281] width 18 height 18
click at [393, 277] on span "Video Player" at bounding box center [393, 281] width 18 height 18
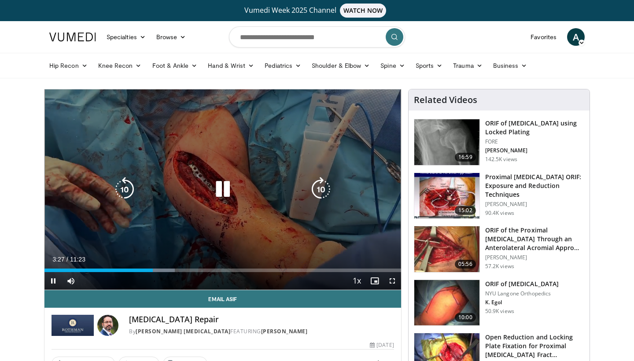
click at [230, 193] on icon "Video Player" at bounding box center [223, 189] width 25 height 25
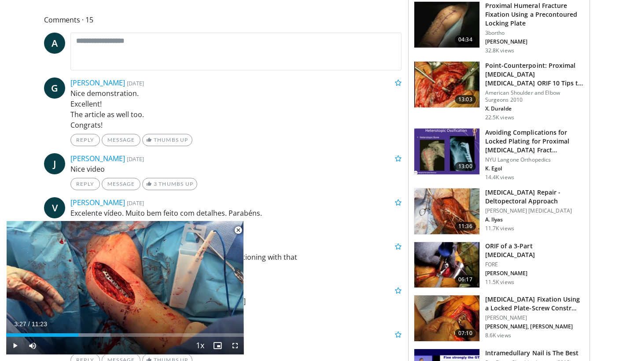
scroll to position [386, 0]
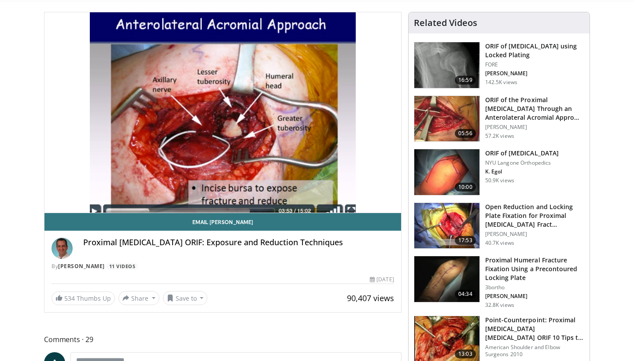
scroll to position [79, 0]
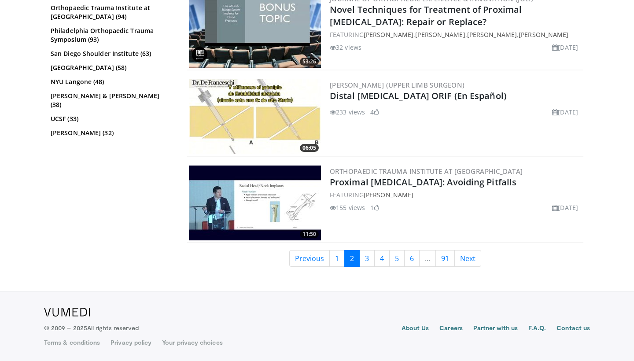
scroll to position [2116, 0]
click at [369, 260] on link "3" at bounding box center [366, 258] width 15 height 17
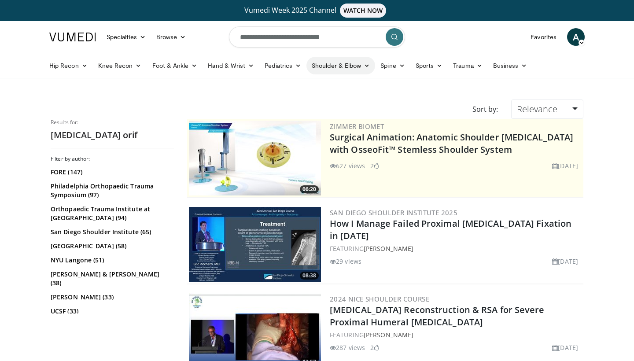
click at [363, 63] on link "Shoulder & Elbow" at bounding box center [341, 66] width 69 height 18
click at [297, 101] on link "Shoulder" at bounding box center [322, 100] width 105 height 14
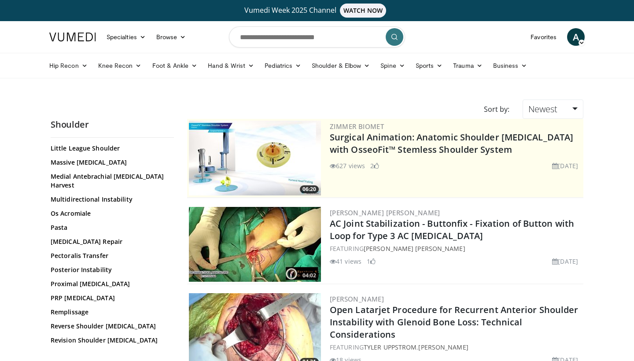
scroll to position [588, 0]
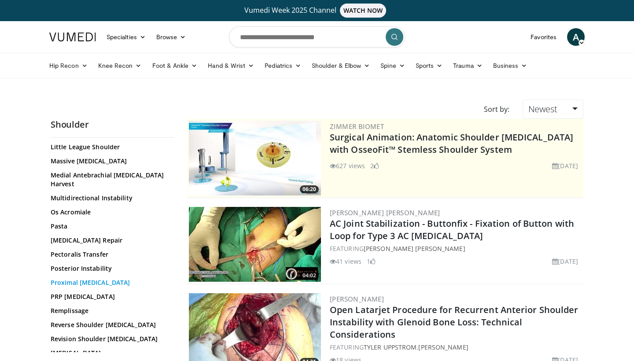
click at [94, 278] on link "Proximal [MEDICAL_DATA]" at bounding box center [110, 282] width 119 height 9
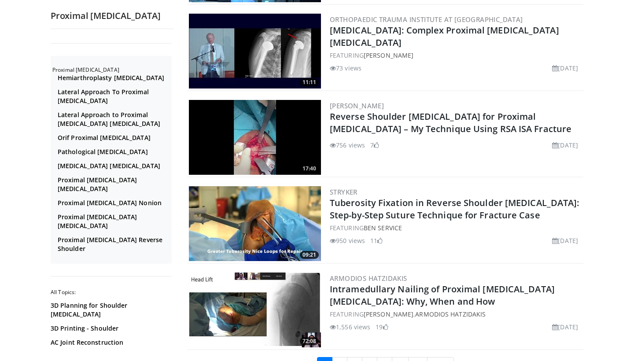
scroll to position [1959, 0]
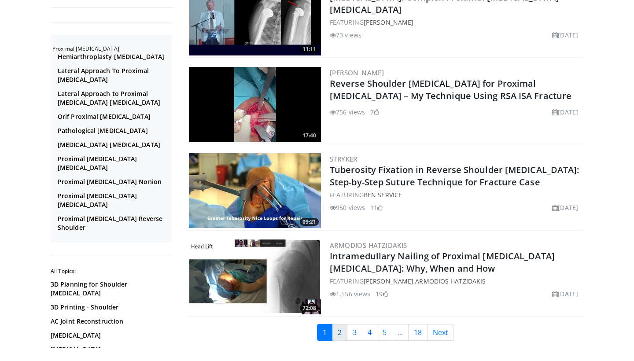
click at [339, 328] on link "2" at bounding box center [339, 332] width 15 height 17
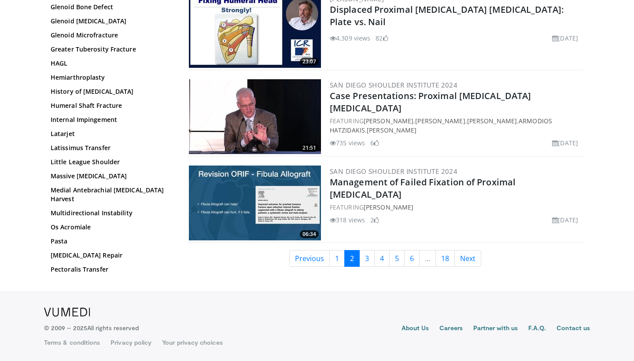
scroll to position [2027, 0]
click at [365, 260] on link "3" at bounding box center [366, 258] width 15 height 17
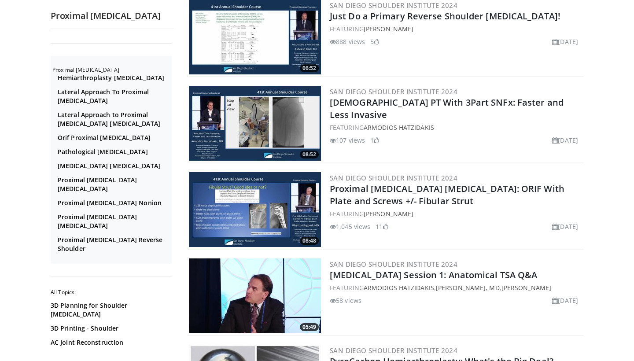
scroll to position [122, 0]
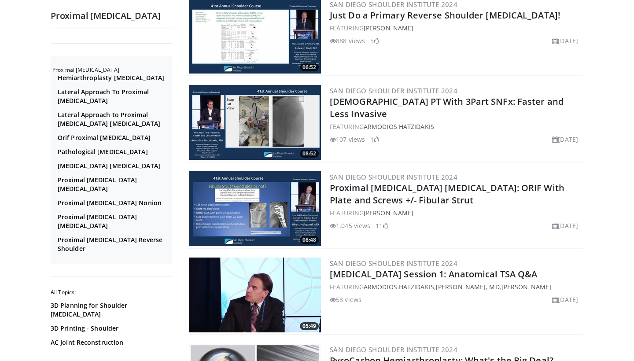
click at [263, 214] on img at bounding box center [255, 208] width 132 height 75
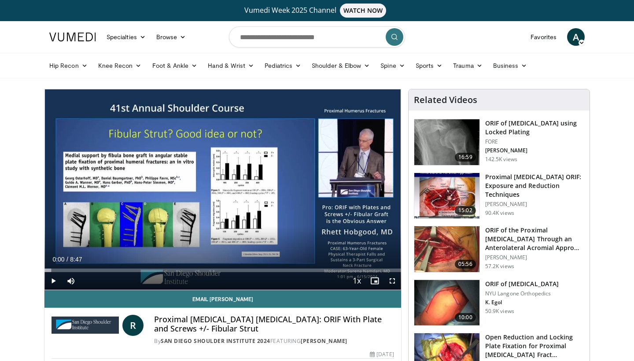
click at [54, 283] on span "Video Player" at bounding box center [53, 281] width 18 height 18
click at [393, 277] on span "Video Player" at bounding box center [393, 281] width 18 height 18
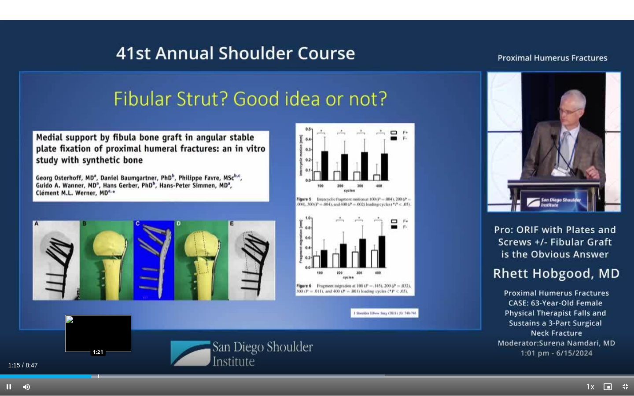
click at [98, 361] on div "Progress Bar" at bounding box center [98, 377] width 1 height 4
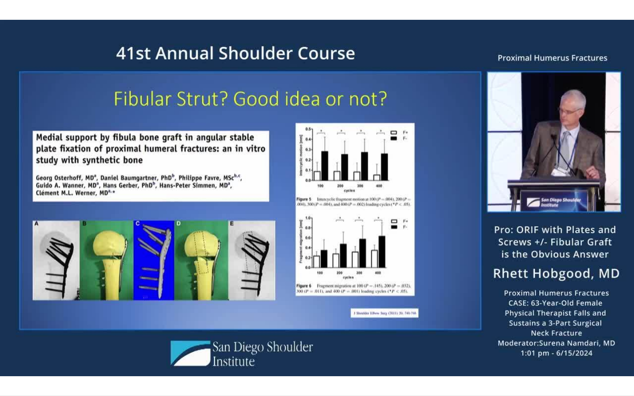
click at [107, 361] on div "10 seconds Tap to unmute" at bounding box center [317, 198] width 634 height 396
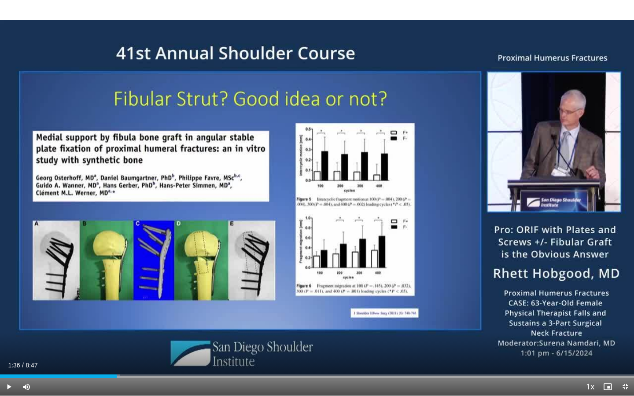
click at [9, 361] on span "Video Player" at bounding box center [9, 387] width 18 height 18
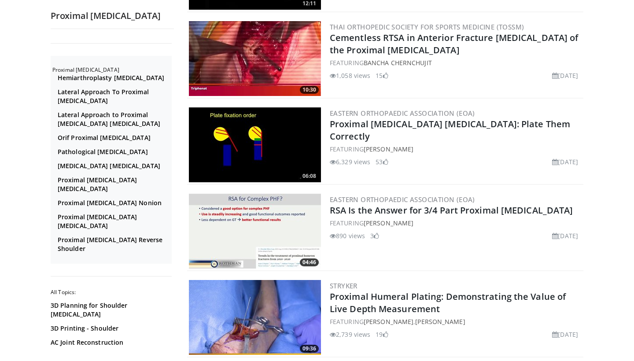
scroll to position [1475, 0]
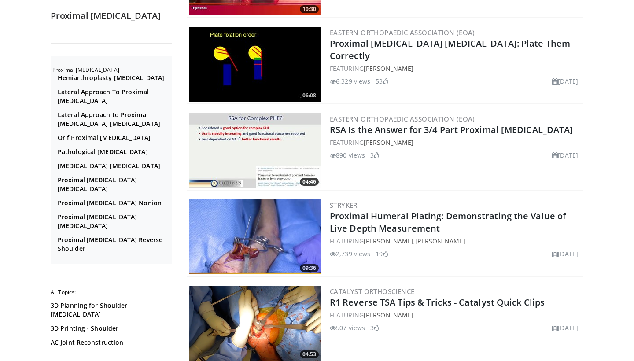
click at [252, 55] on img at bounding box center [255, 64] width 132 height 75
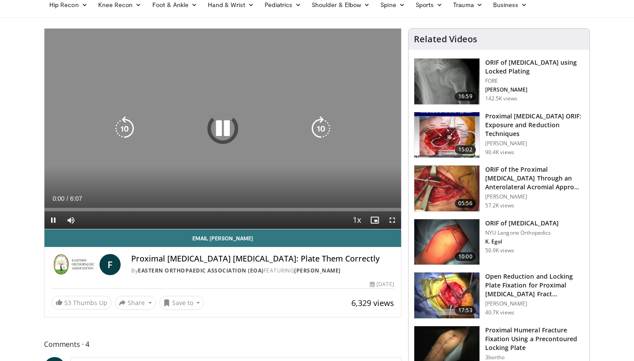
scroll to position [63, 0]
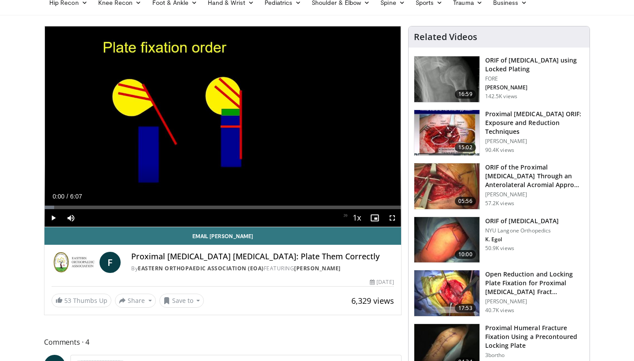
click at [53, 215] on span "Video Player" at bounding box center [53, 218] width 18 height 18
click at [393, 219] on span "Video Player" at bounding box center [393, 218] width 18 height 18
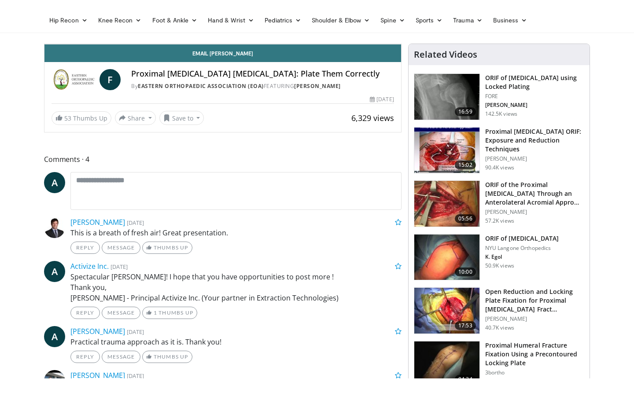
scroll to position [0, 0]
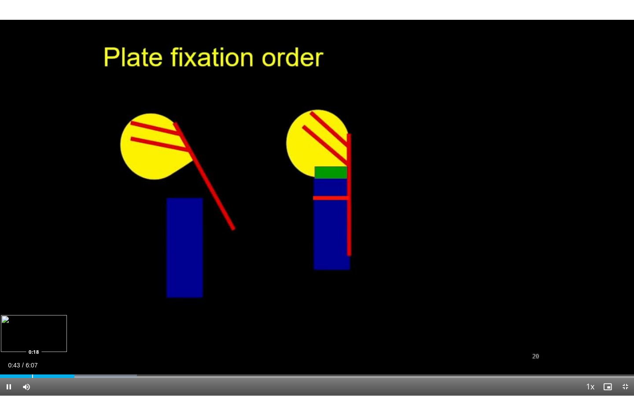
click at [32, 361] on div "Loaded : 21.59% 0:43 0:18" at bounding box center [317, 374] width 634 height 8
click at [79, 361] on div "Loaded : 5.36% 0:19 0:45" at bounding box center [317, 374] width 634 height 8
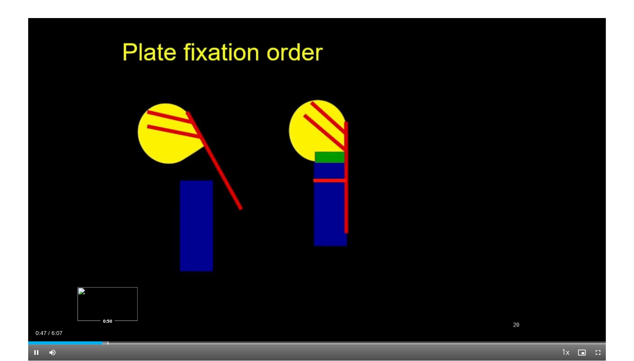
scroll to position [63, 0]
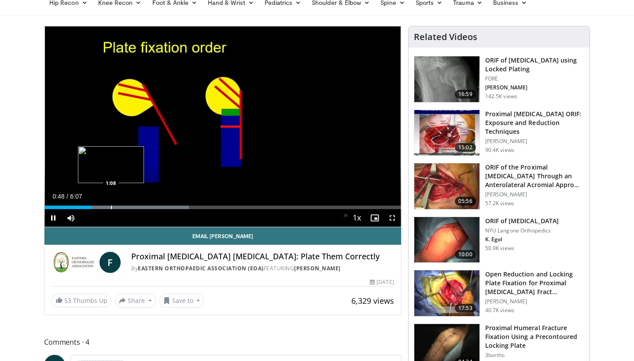
click at [112, 206] on div "Progress Bar" at bounding box center [111, 208] width 1 height 4
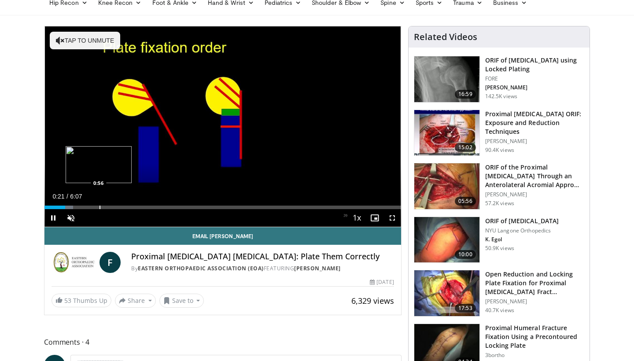
click at [100, 208] on div "Progress Bar" at bounding box center [100, 208] width 1 height 4
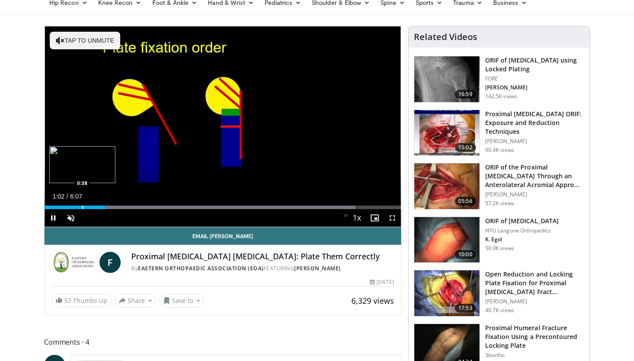
click at [82, 207] on div "Progress Bar" at bounding box center [82, 208] width 1 height 4
click at [393, 217] on span "Video Player" at bounding box center [393, 218] width 18 height 18
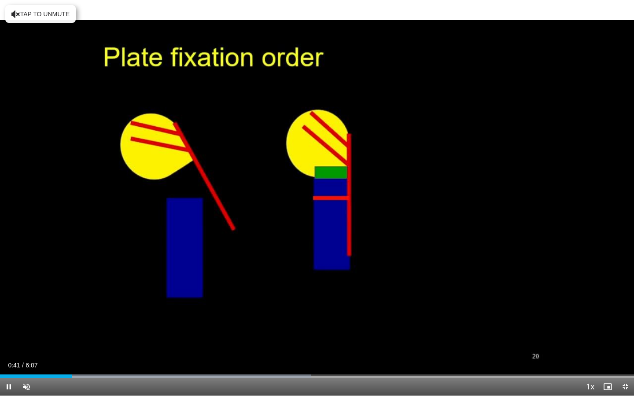
click at [10, 361] on span "Video Player" at bounding box center [9, 387] width 18 height 18
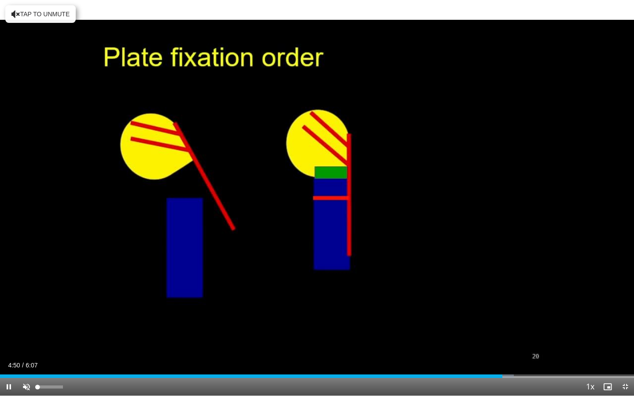
click at [30, 361] on span "Video Player" at bounding box center [27, 387] width 18 height 18
click at [44, 361] on div "Progress Bar" at bounding box center [44, 377] width 1 height 4
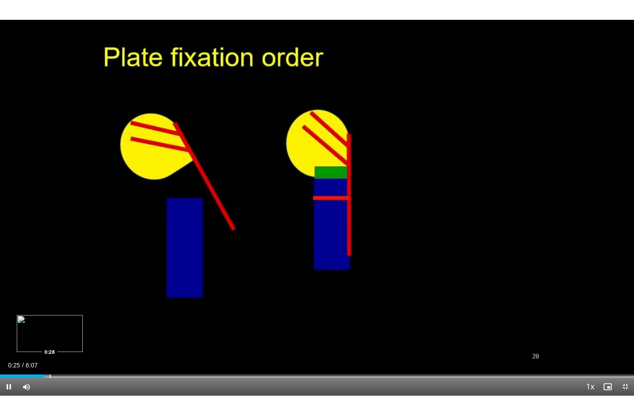
click at [50, 361] on div "Progress Bar" at bounding box center [50, 377] width 1 height 4
click at [59, 361] on div "Loaded : 24.50% 0:33 0:33" at bounding box center [317, 374] width 634 height 8
click at [71, 361] on div "Loaded : 53.95% 0:36 0:41" at bounding box center [317, 374] width 634 height 8
click at [81, 361] on div "Loaded : 13.61% 0:42 0:46" at bounding box center [317, 374] width 634 height 8
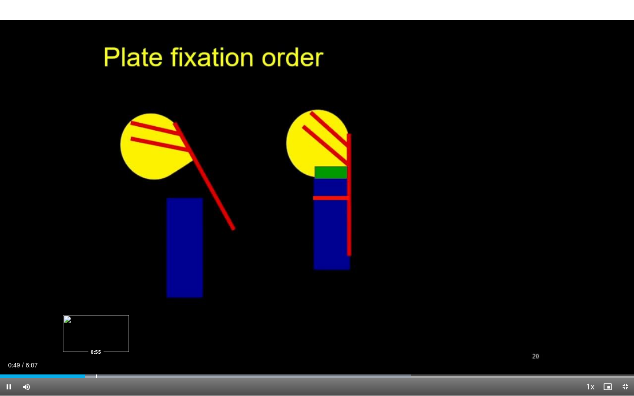
click at [96, 361] on div "Progress Bar" at bounding box center [96, 377] width 1 height 4
click at [107, 361] on div "Progress Bar" at bounding box center [107, 377] width 1 height 4
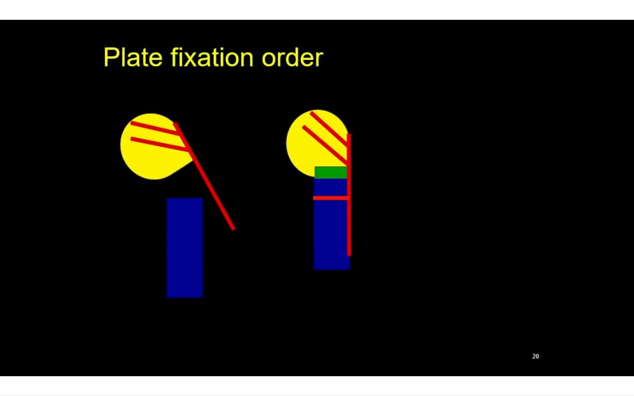
click at [122, 361] on div "10 seconds Tap to unmute" at bounding box center [317, 198] width 634 height 396
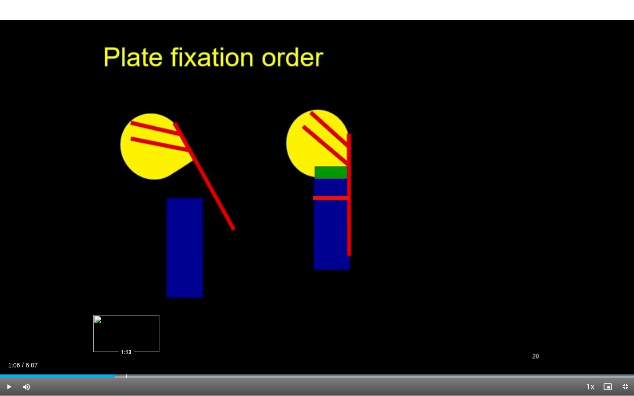
click at [126, 361] on div "Progress Bar" at bounding box center [126, 377] width 1 height 4
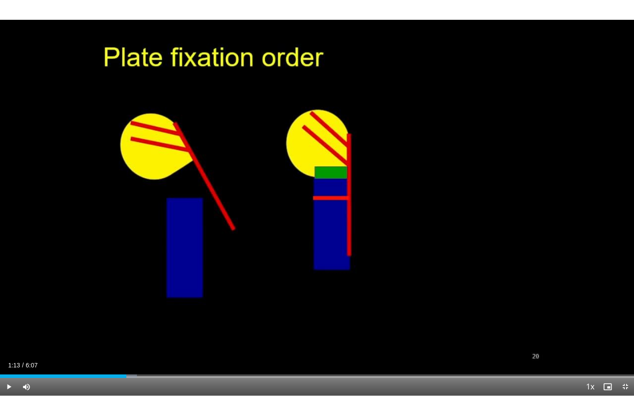
click at [7, 361] on span "Video Player" at bounding box center [9, 387] width 18 height 18
click at [138, 361] on div "Progress Bar" at bounding box center [138, 377] width 1 height 4
click at [151, 361] on div "Progress Bar" at bounding box center [151, 377] width 1 height 4
click at [168, 361] on div "Progress Bar" at bounding box center [168, 377] width 1 height 4
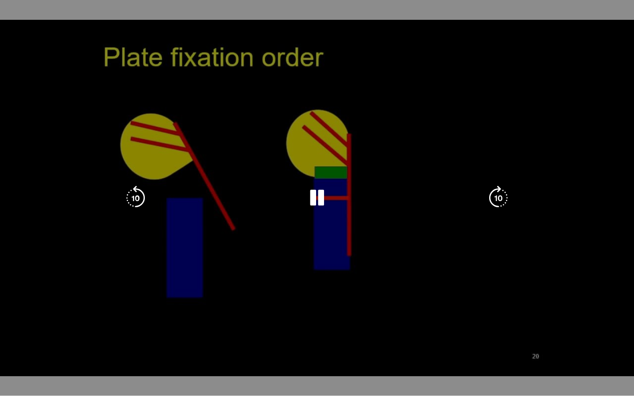
click at [186, 361] on video-js "**********" at bounding box center [317, 198] width 634 height 396
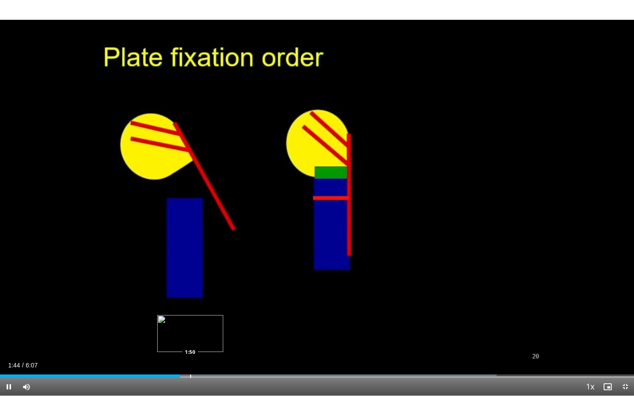
click at [190, 361] on div "Progress Bar" at bounding box center [190, 377] width 1 height 4
click at [201, 361] on div "Progress Bar" at bounding box center [201, 377] width 1 height 4
click at [212, 361] on div "Progress Bar" at bounding box center [212, 377] width 1 height 4
click at [209, 361] on div "Progress Bar" at bounding box center [209, 377] width 1 height 4
click at [206, 361] on div "Progress Bar" at bounding box center [206, 377] width 1 height 4
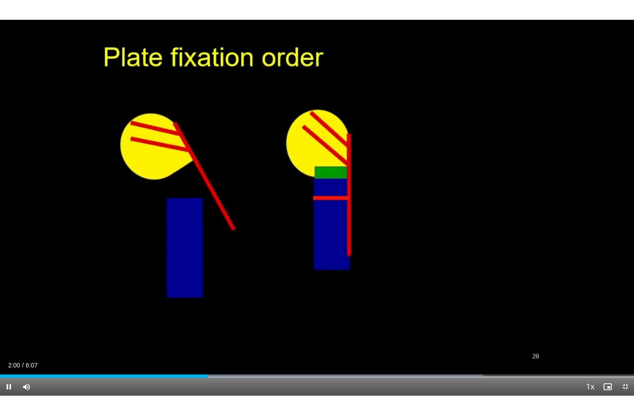
click at [10, 361] on span "Video Player" at bounding box center [9, 387] width 18 height 18
click at [192, 361] on div "Progress Bar" at bounding box center [192, 377] width 1 height 4
click at [184, 361] on div "Progress Bar" at bounding box center [184, 377] width 1 height 4
click at [10, 361] on span "Video Player" at bounding box center [9, 387] width 18 height 18
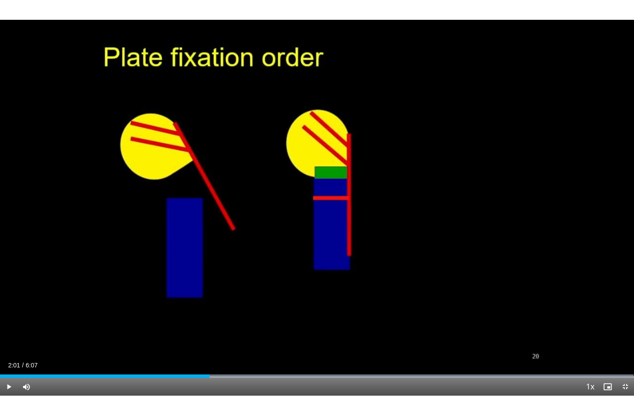
click at [8, 361] on span "Video Player" at bounding box center [9, 387] width 18 height 18
click at [207, 361] on div "Progress Bar" at bounding box center [207, 377] width 1 height 4
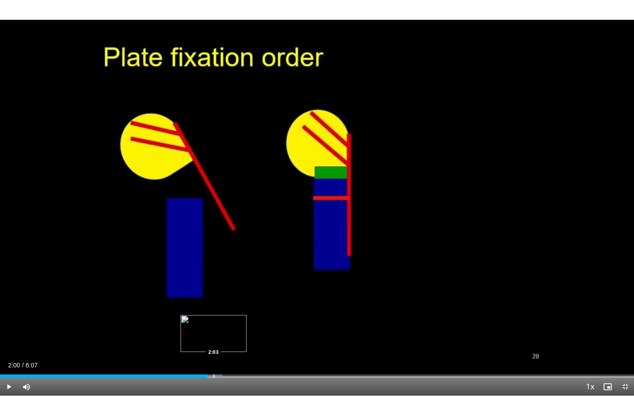
click at [214, 361] on div "Progress Bar" at bounding box center [214, 377] width 1 height 4
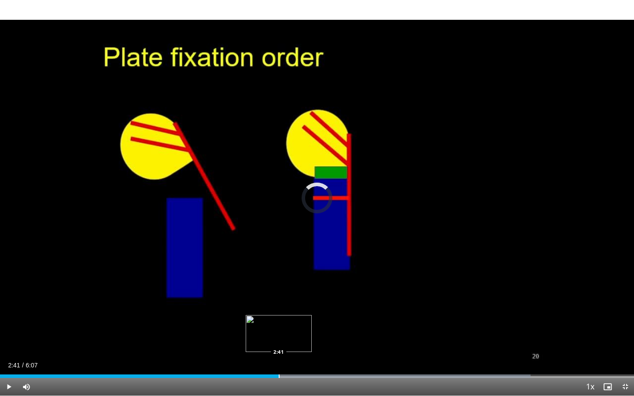
click at [279, 361] on div "Progress Bar" at bounding box center [279, 377] width 1 height 4
click at [8, 361] on span "Video Player" at bounding box center [9, 387] width 18 height 18
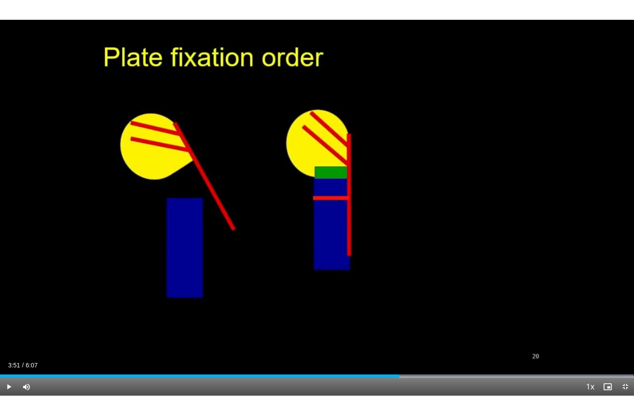
click at [9, 361] on span "Video Player" at bounding box center [9, 387] width 18 height 18
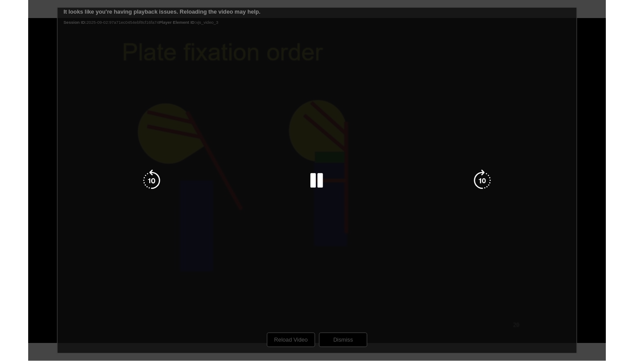
scroll to position [63, 0]
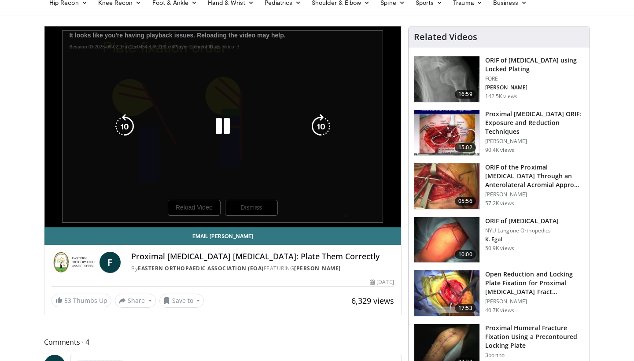
click at [224, 129] on icon "Video Player" at bounding box center [223, 126] width 25 height 25
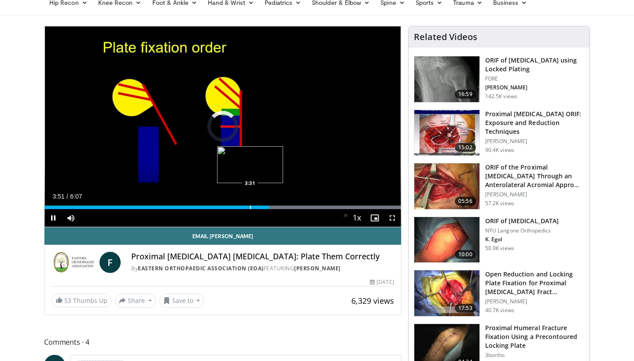
click at [246, 208] on div "Loaded : 99.88% 3:51 3:31" at bounding box center [222, 208] width 357 height 4
click at [57, 218] on span "Video Player" at bounding box center [53, 218] width 18 height 18
click at [239, 207] on div "Progress Bar" at bounding box center [239, 208] width 1 height 4
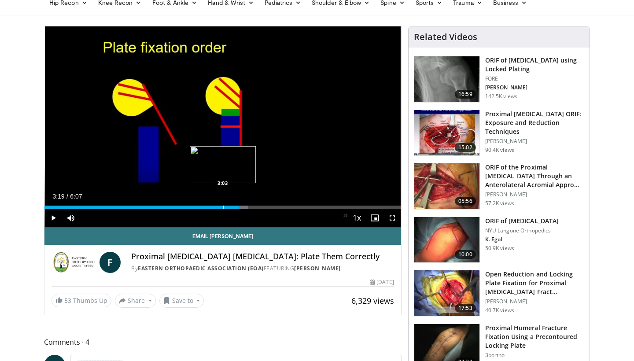
click at [222, 206] on div "3:19" at bounding box center [141, 208] width 194 height 4
click at [231, 207] on div "Progress Bar" at bounding box center [231, 208] width 1 height 4
click at [237, 207] on div "Progress Bar" at bounding box center [237, 208] width 1 height 4
click at [244, 209] on div "Progress Bar" at bounding box center [244, 208] width 1 height 4
click at [234, 206] on div "Progress Bar" at bounding box center [234, 208] width 1 height 4
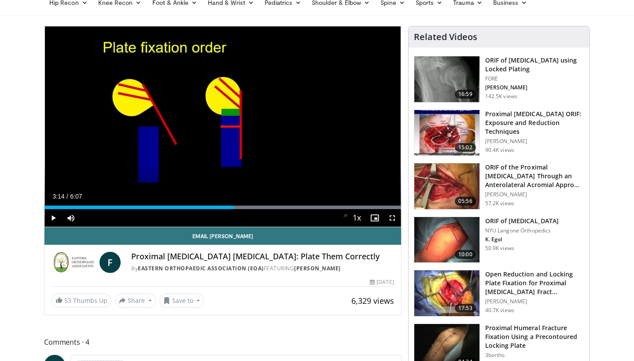
click at [52, 217] on span "Video Player" at bounding box center [53, 218] width 18 height 18
click at [389, 218] on span "Video Player" at bounding box center [393, 218] width 18 height 18
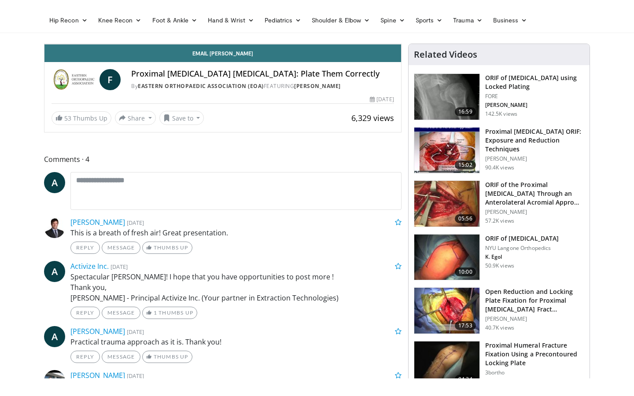
scroll to position [0, 0]
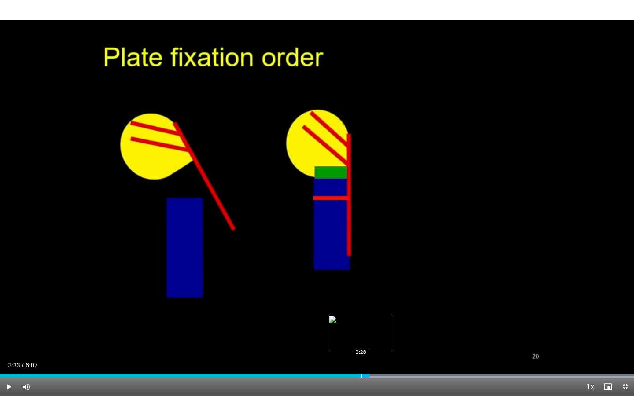
click at [361, 361] on div "Progress Bar" at bounding box center [361, 377] width 1 height 4
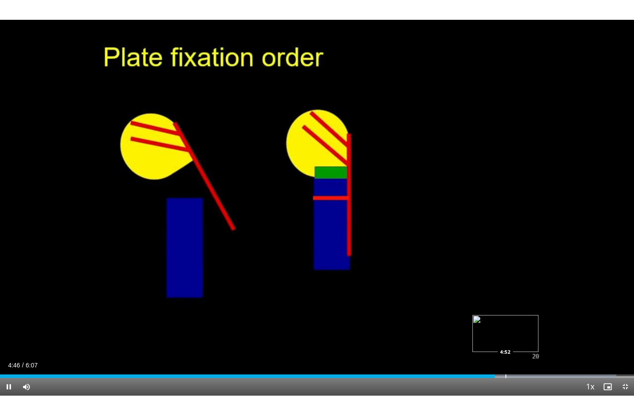
click at [506, 361] on div "Progress Bar" at bounding box center [506, 377] width 1 height 4
click at [515, 361] on div "Progress Bar" at bounding box center [515, 377] width 1 height 4
click at [12, 361] on span "Video Player" at bounding box center [9, 387] width 18 height 18
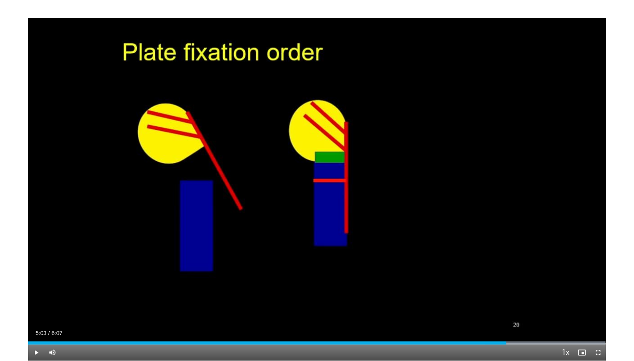
scroll to position [63, 0]
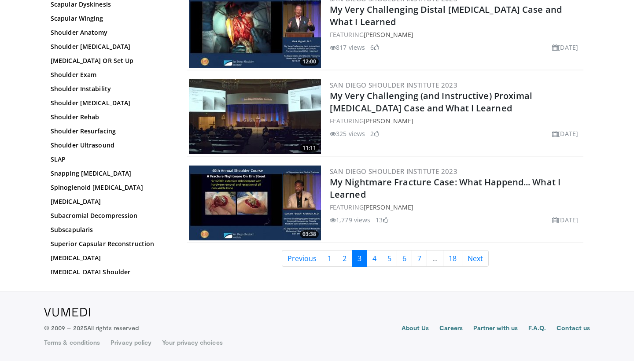
scroll to position [2027, 0]
click at [375, 260] on link "4" at bounding box center [374, 258] width 15 height 17
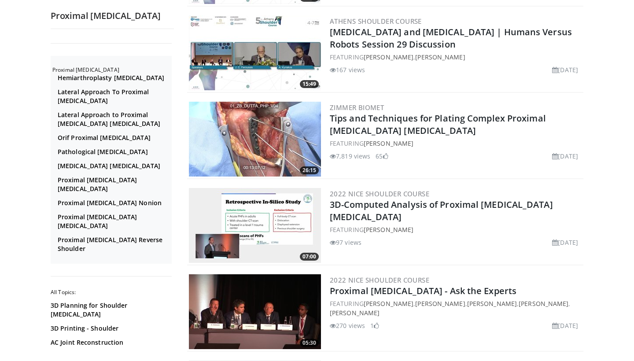
scroll to position [1229, 0]
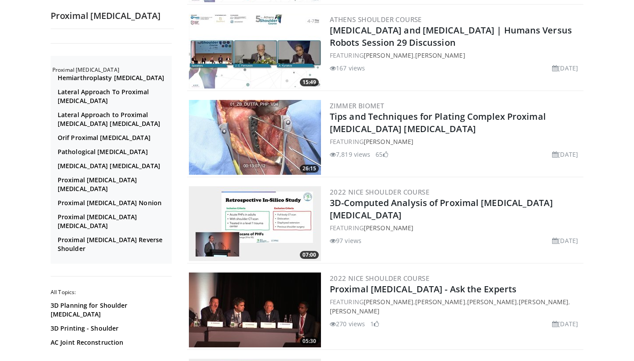
click at [262, 126] on img at bounding box center [255, 137] width 132 height 75
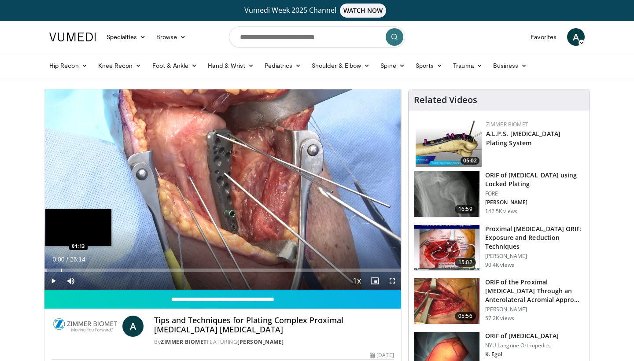
click at [61, 270] on div "Progress Bar" at bounding box center [61, 271] width 1 height 4
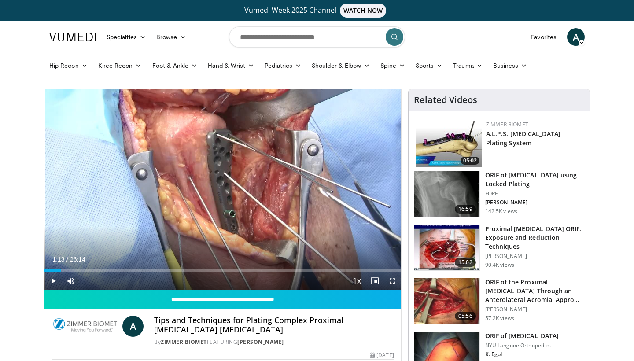
click at [54, 282] on span "Video Player" at bounding box center [53, 281] width 18 height 18
click at [390, 282] on span "Video Player" at bounding box center [393, 281] width 18 height 18
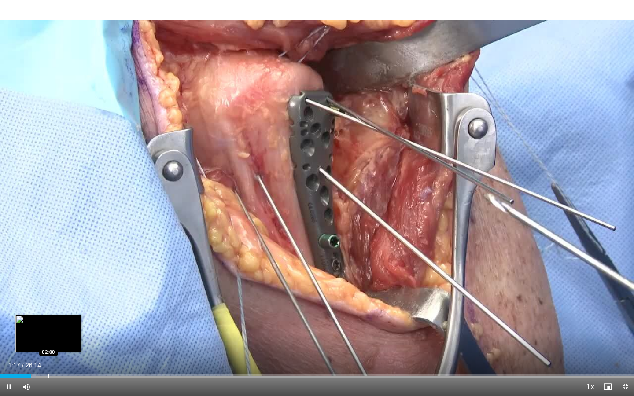
click at [48, 361] on div "Progress Bar" at bounding box center [48, 377] width 1 height 4
click at [67, 361] on div "Progress Bar" at bounding box center [67, 377] width 1 height 4
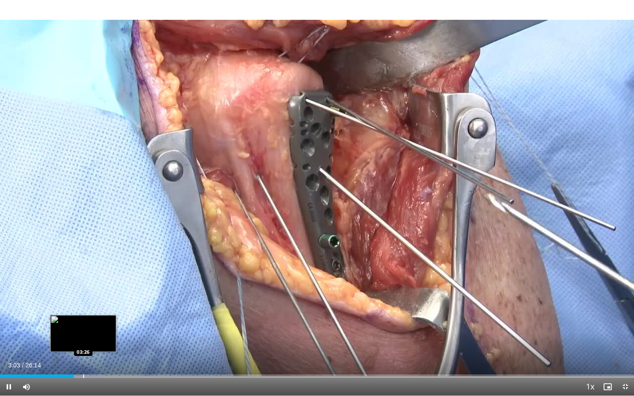
click at [83, 361] on div "Progress Bar" at bounding box center [83, 377] width 1 height 4
click at [98, 361] on div "Loaded : 15.87% 04:02 04:02" at bounding box center [317, 374] width 634 height 8
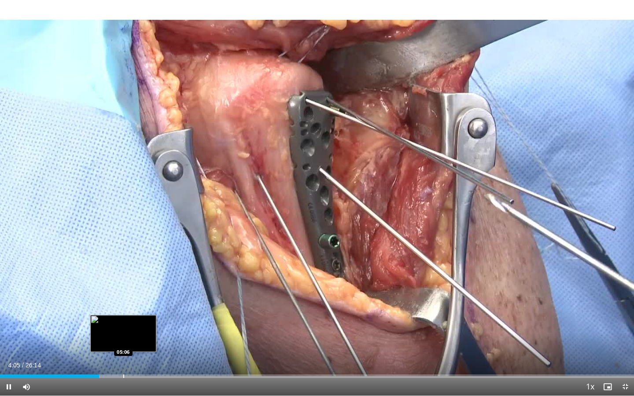
click at [123, 361] on div "Progress Bar" at bounding box center [123, 377] width 1 height 4
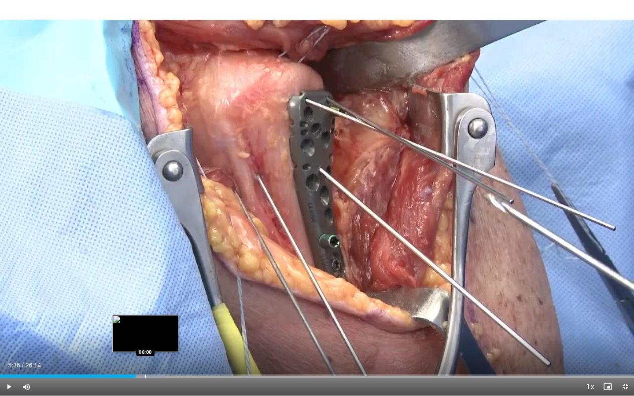
click at [145, 361] on div "Progress Bar" at bounding box center [145, 377] width 1 height 4
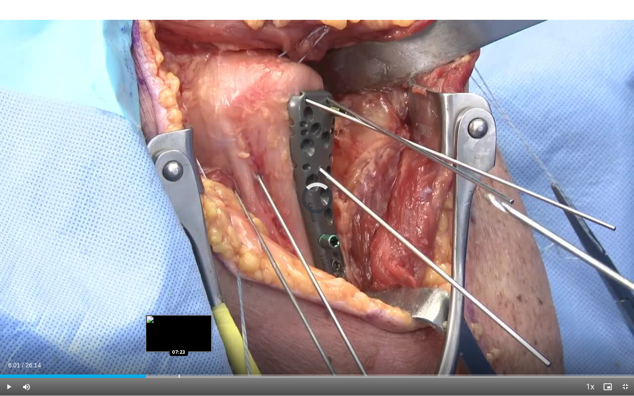
click at [179, 361] on div "Progress Bar" at bounding box center [179, 377] width 1 height 4
click at [196, 361] on div "Progress Bar" at bounding box center [196, 377] width 1 height 4
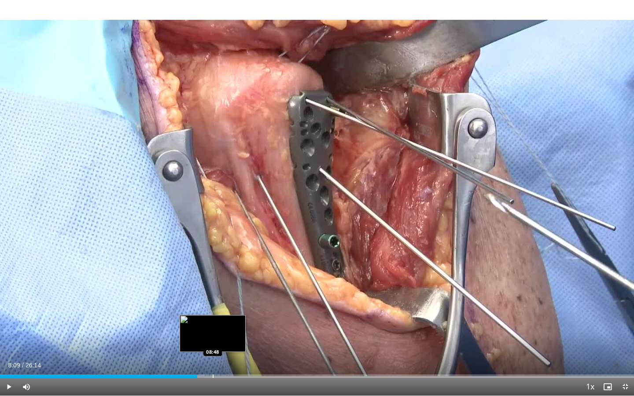
click at [213, 361] on div "Progress Bar" at bounding box center [213, 377] width 1 height 4
click at [232, 361] on div "Loaded : 38.10% 08:52 09:36" at bounding box center [317, 374] width 634 height 8
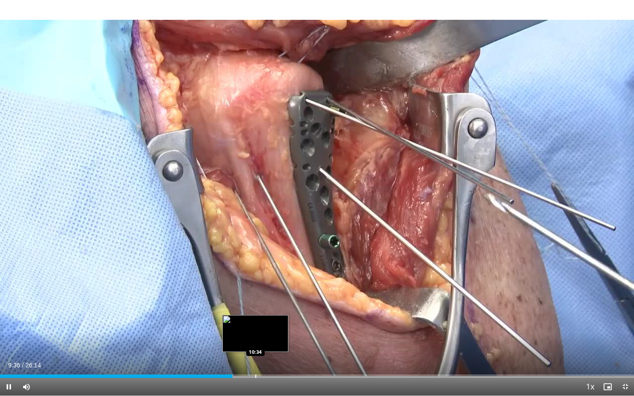
click at [256, 361] on div "Progress Bar" at bounding box center [255, 377] width 1 height 4
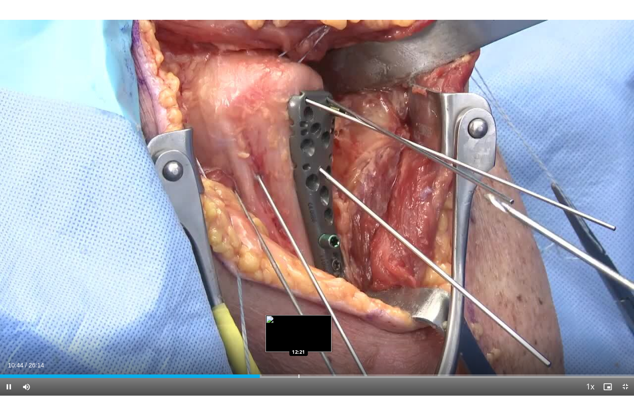
click at [299, 361] on div "Progress Bar" at bounding box center [299, 377] width 1 height 4
click at [317, 361] on div "Progress Bar" at bounding box center [316, 377] width 1 height 4
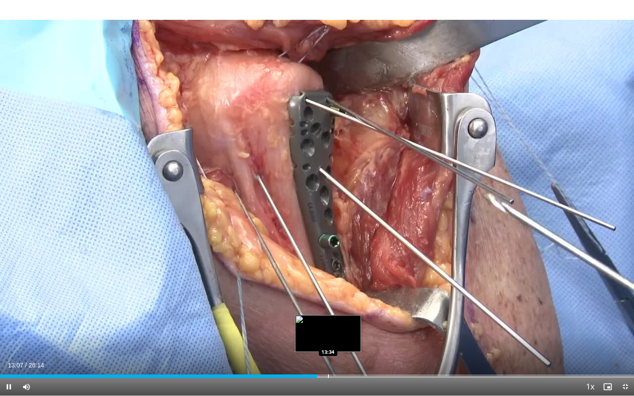
click at [329, 361] on div "Progress Bar" at bounding box center [328, 377] width 1 height 4
click at [344, 361] on div "Progress Bar" at bounding box center [343, 377] width 1 height 4
click at [323, 361] on div "Loaded : 62.23% 13:21 13:22" at bounding box center [317, 377] width 634 height 4
click at [356, 361] on div "Progress Bar" at bounding box center [356, 377] width 1 height 4
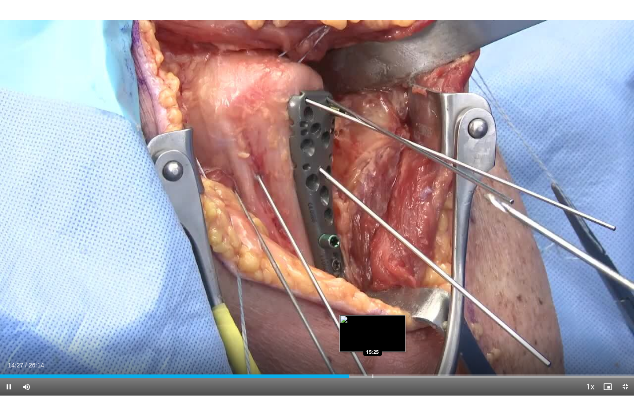
click at [373, 361] on div "Progress Bar" at bounding box center [373, 377] width 1 height 4
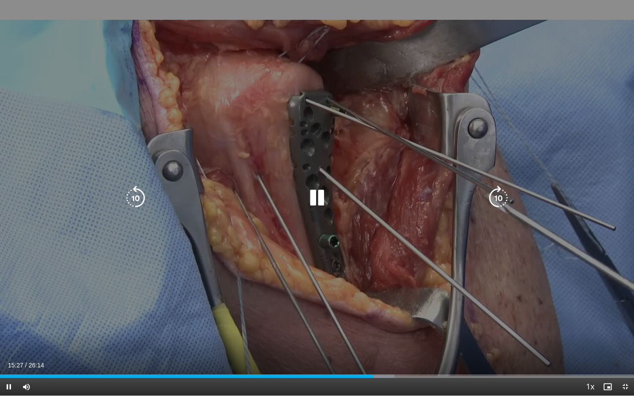
click at [394, 361] on video-js "**********" at bounding box center [317, 198] width 634 height 396
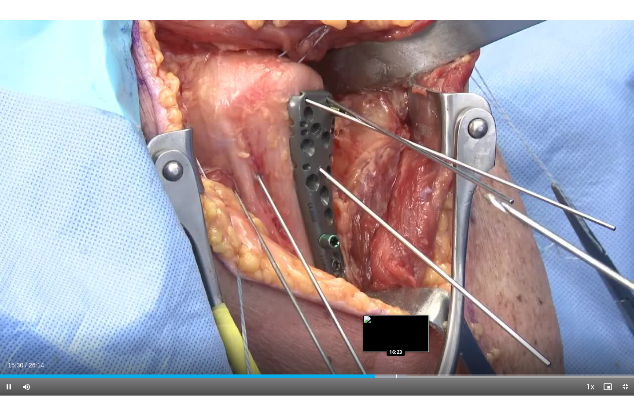
click at [396, 361] on div "Progress Bar" at bounding box center [396, 377] width 1 height 4
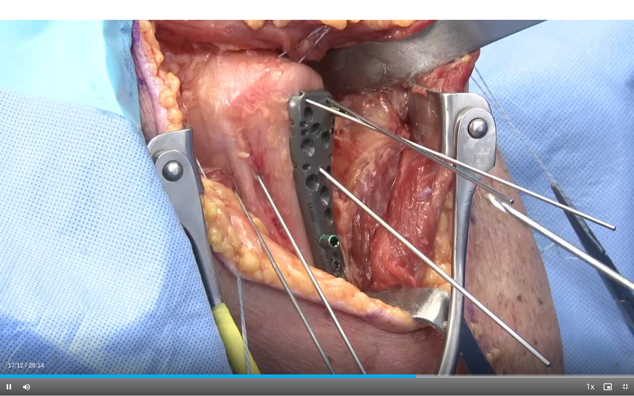
click at [7, 361] on span "Video Player" at bounding box center [9, 387] width 18 height 18
click at [6, 361] on span "Video Player" at bounding box center [9, 387] width 18 height 18
click at [10, 361] on span "Video Player" at bounding box center [9, 387] width 18 height 18
click at [8, 361] on span "Video Player" at bounding box center [9, 387] width 18 height 18
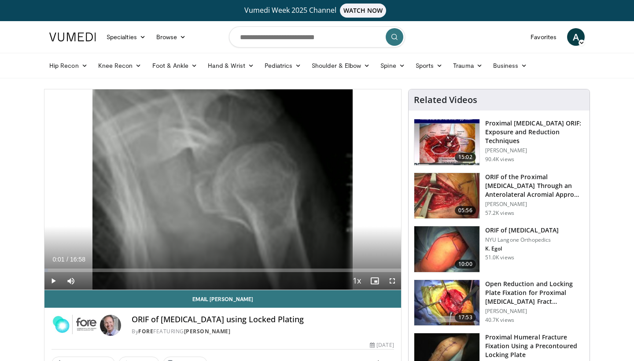
click at [54, 278] on span "Video Player" at bounding box center [53, 281] width 18 height 18
click at [390, 278] on span "Video Player" at bounding box center [393, 281] width 18 height 18
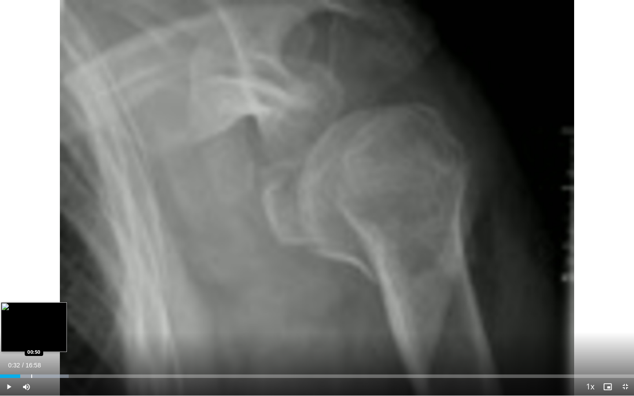
click at [31, 361] on div "Loaded : 10.81% 00:32 00:50" at bounding box center [317, 374] width 634 height 8
click at [47, 361] on div "Progress Bar" at bounding box center [47, 377] width 1 height 4
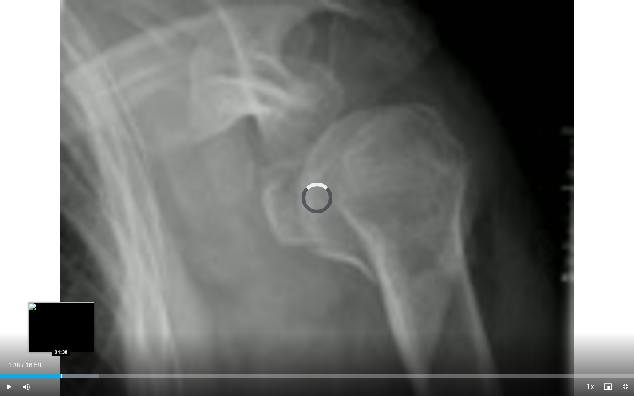
click at [61, 361] on div "Progress Bar" at bounding box center [61, 377] width 1 height 4
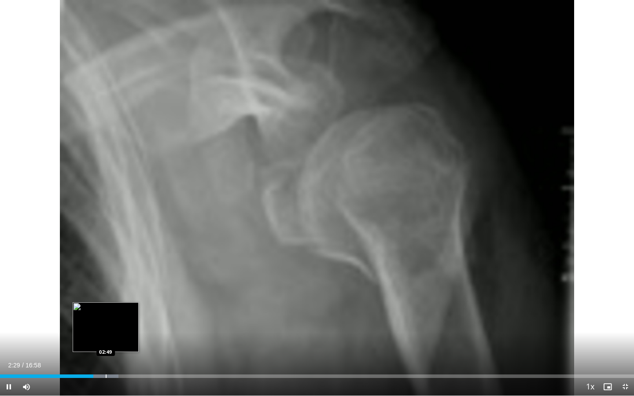
click at [106, 361] on div "Loaded : 18.66% 02:29 02:49" at bounding box center [317, 374] width 634 height 8
click at [114, 361] on div "Progress Bar" at bounding box center [114, 377] width 1 height 4
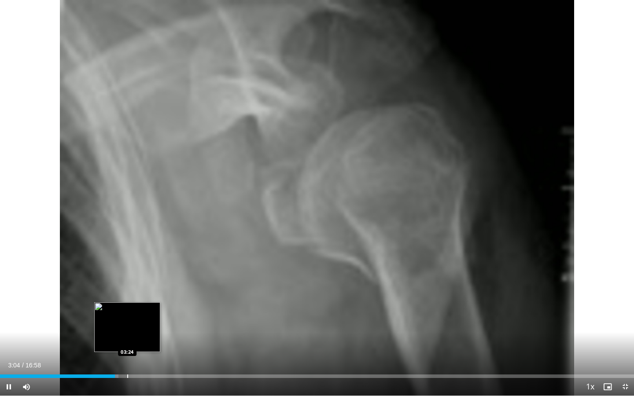
click at [127, 361] on div "Progress Bar" at bounding box center [127, 377] width 1 height 4
click at [138, 361] on div "Progress Bar" at bounding box center [137, 377] width 1 height 4
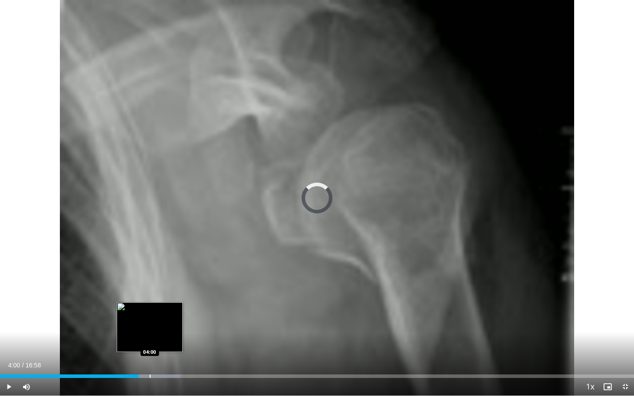
click at [150, 361] on div "Progress Bar" at bounding box center [150, 377] width 1 height 4
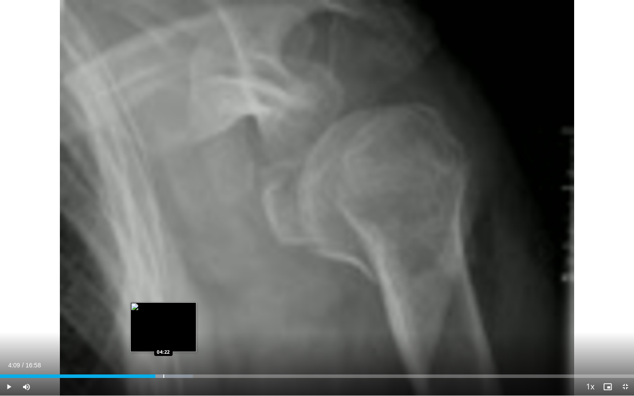
click at [163, 361] on div "Progress Bar" at bounding box center [163, 377] width 1 height 4
click at [177, 361] on div "Progress Bar" at bounding box center [177, 377] width 1 height 4
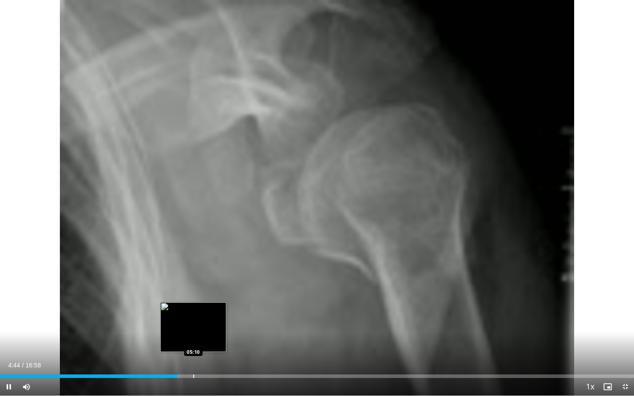
click at [193, 361] on div "Progress Bar" at bounding box center [193, 377] width 1 height 4
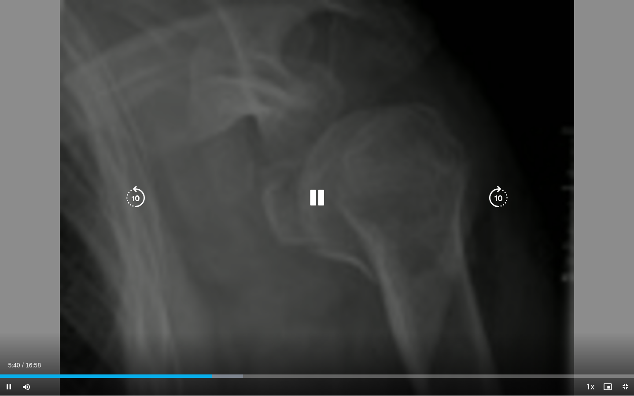
click at [192, 361] on video-js "**********" at bounding box center [317, 198] width 634 height 396
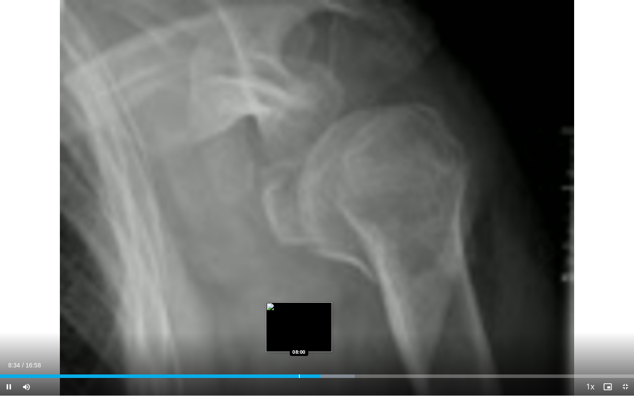
click at [300, 361] on div "Progress Bar" at bounding box center [299, 377] width 1 height 4
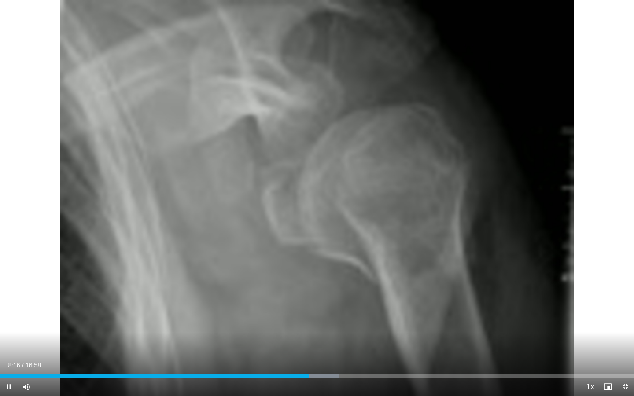
click at [292, 361] on div "Current Time 8:16 / Duration 16:58 Pause Skip Backward Skip Forward Mute 100% L…" at bounding box center [317, 387] width 634 height 18
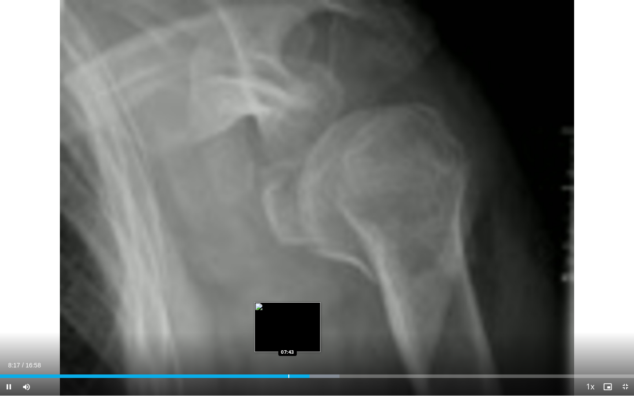
click at [289, 361] on div "Progress Bar" at bounding box center [289, 377] width 1 height 4
click at [275, 361] on div "Progress Bar" at bounding box center [275, 377] width 1 height 4
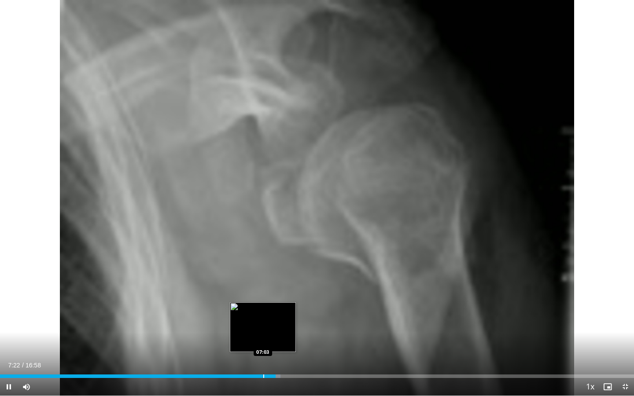
click at [263, 361] on div "Progress Bar" at bounding box center [263, 377] width 1 height 4
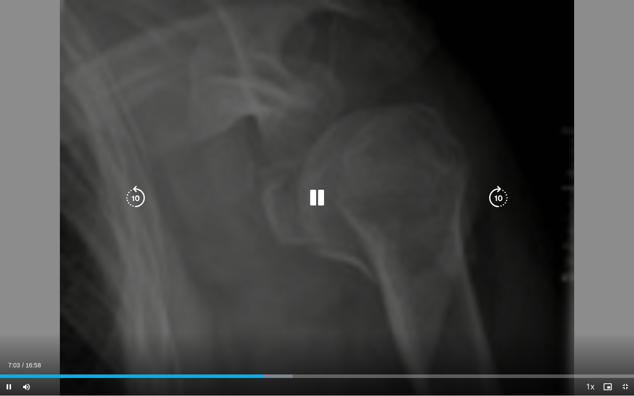
click at [247, 361] on div "Loaded : 46.17% 07:03 06:36" at bounding box center [317, 374] width 634 height 8
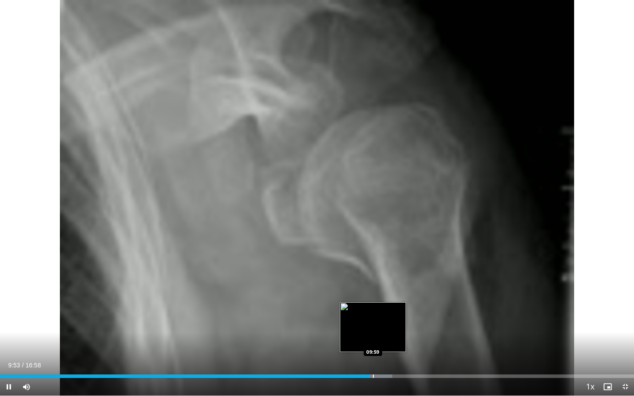
click at [373, 361] on div "Loaded : 61.90% 09:53 09:59" at bounding box center [317, 374] width 634 height 8
click at [378, 361] on div "Progress Bar" at bounding box center [378, 377] width 1 height 4
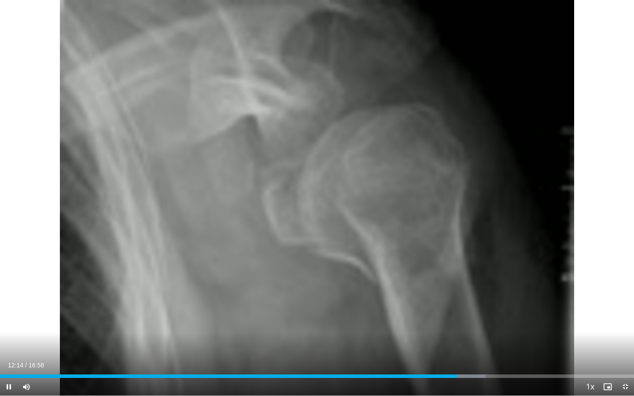
click at [10, 361] on span "Video Player" at bounding box center [9, 387] width 18 height 18
click at [9, 361] on span "Video Player" at bounding box center [9, 387] width 18 height 18
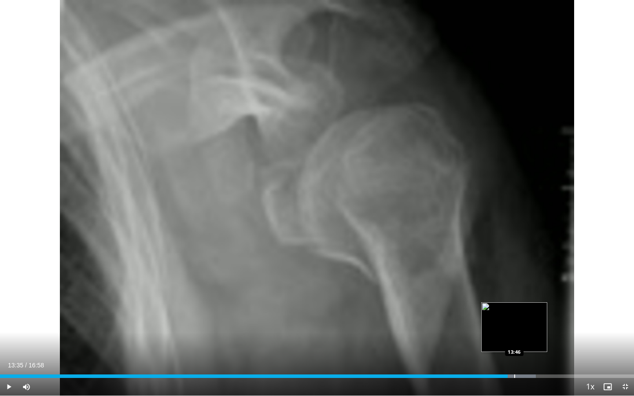
click at [514, 361] on div "Progress Bar" at bounding box center [514, 377] width 1 height 4
click at [525, 361] on div "Progress Bar" at bounding box center [525, 377] width 1 height 4
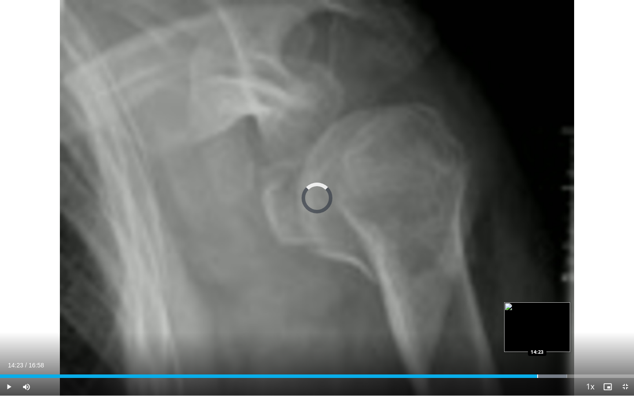
click at [538, 361] on div "Progress Bar" at bounding box center [537, 377] width 1 height 4
click at [547, 361] on div "Progress Bar" at bounding box center [547, 377] width 1 height 4
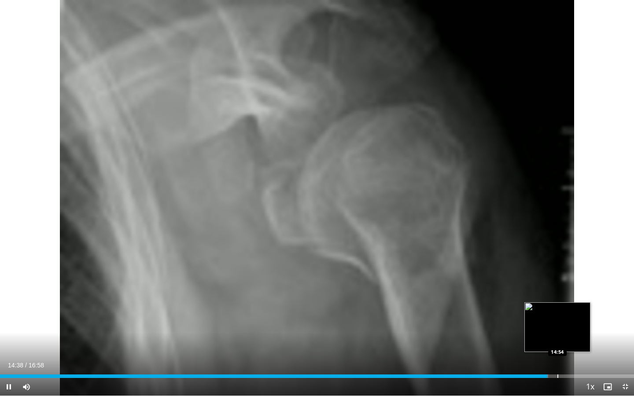
click at [558, 361] on div "Progress Bar" at bounding box center [558, 377] width 1 height 4
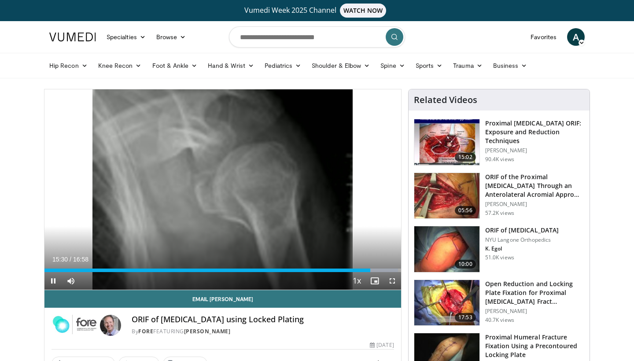
click at [54, 279] on span "Video Player" at bounding box center [53, 281] width 18 height 18
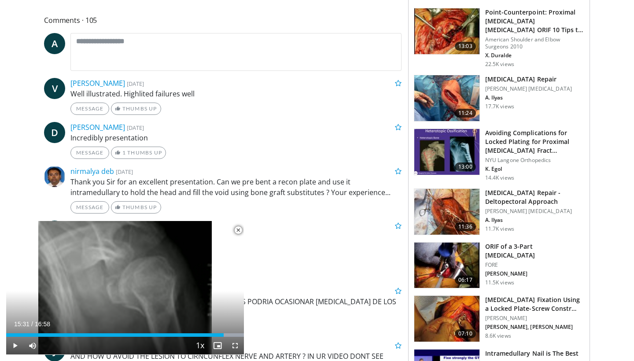
scroll to position [387, 0]
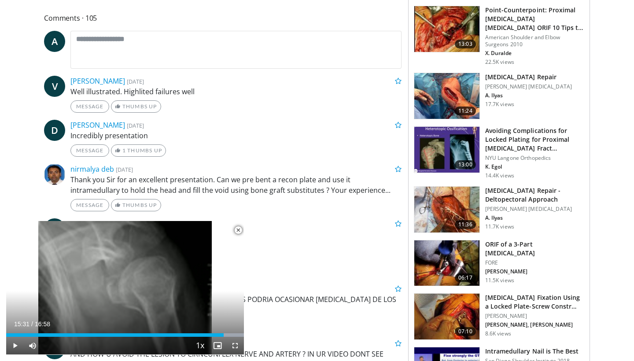
click at [457, 148] on img at bounding box center [446, 150] width 65 height 46
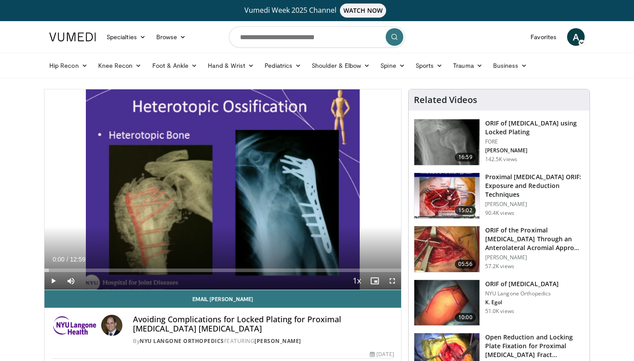
click at [53, 279] on span "Video Player" at bounding box center [53, 281] width 18 height 18
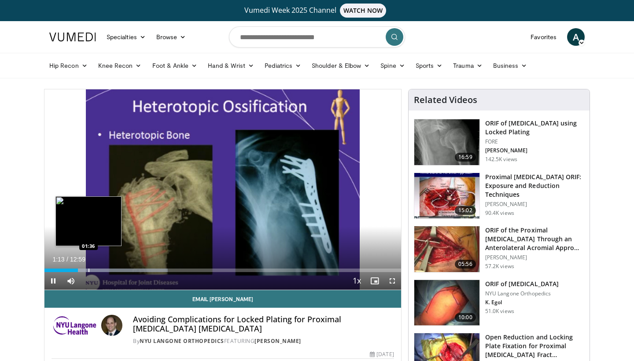
click at [89, 272] on div "Progress Bar" at bounding box center [89, 271] width 1 height 4
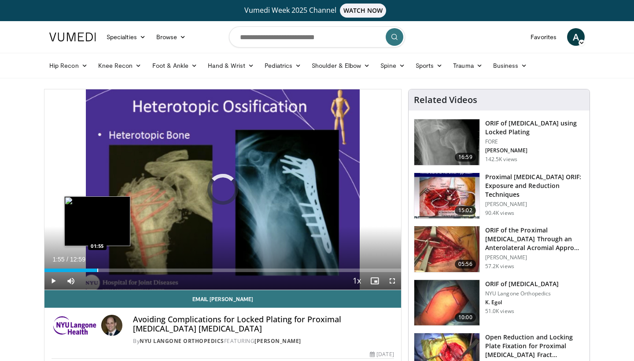
click at [97, 270] on div "Progress Bar" at bounding box center [97, 271] width 1 height 4
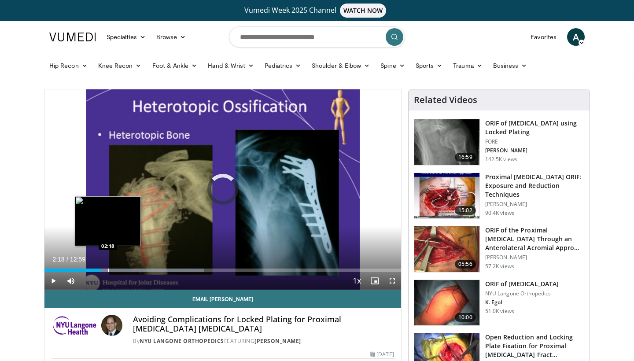
click at [108, 269] on div "Progress Bar" at bounding box center [108, 271] width 1 height 4
click at [116, 270] on div "Progress Bar" at bounding box center [116, 271] width 1 height 4
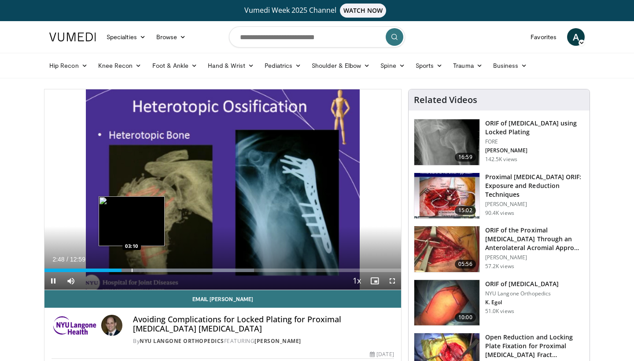
click at [131, 270] on div "Progress Bar" at bounding box center [183, 271] width 141 height 4
click at [139, 270] on div "Progress Bar" at bounding box center [139, 271] width 1 height 4
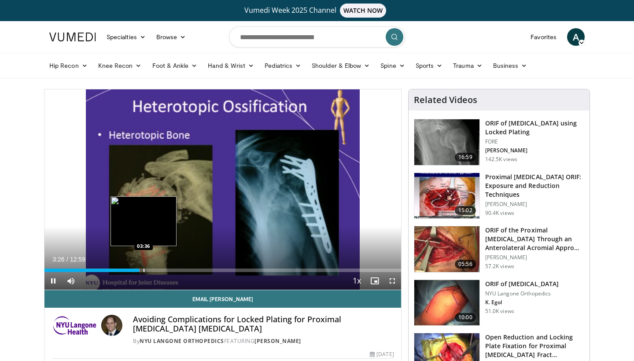
click at [144, 270] on div "Progress Bar" at bounding box center [144, 271] width 1 height 4
click at [149, 270] on div "Progress Bar" at bounding box center [149, 271] width 1 height 4
click at [156, 270] on div "Progress Bar" at bounding box center [155, 271] width 1 height 4
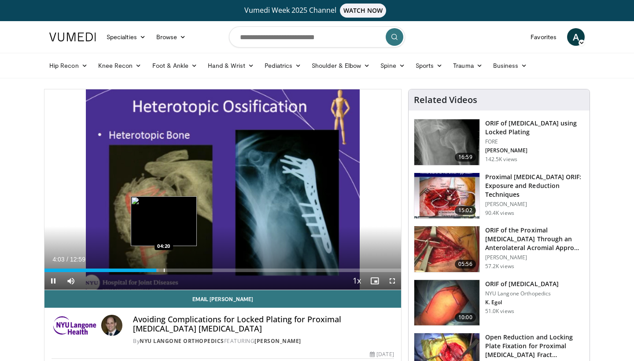
click at [164, 269] on div "Progress Bar" at bounding box center [164, 271] width 1 height 4
click at [171, 270] on div "Progress Bar" at bounding box center [171, 271] width 1 height 4
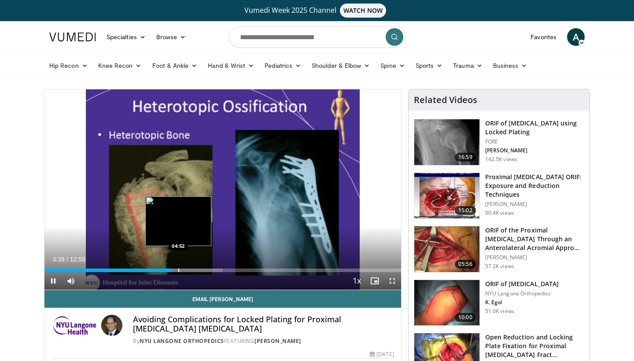
click at [178, 270] on div "Progress Bar" at bounding box center [178, 271] width 1 height 4
click at [185, 270] on div "Progress Bar" at bounding box center [184, 271] width 1 height 4
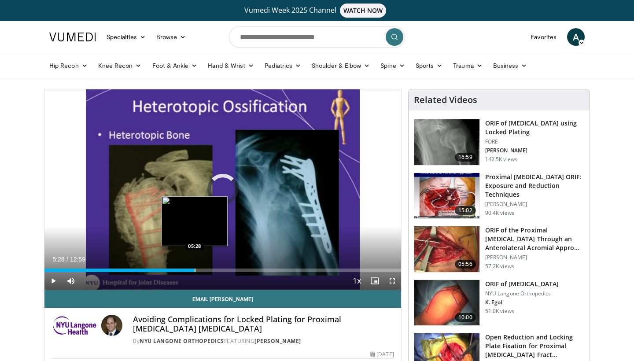
click at [195, 269] on div "Progress Bar" at bounding box center [195, 271] width 1 height 4
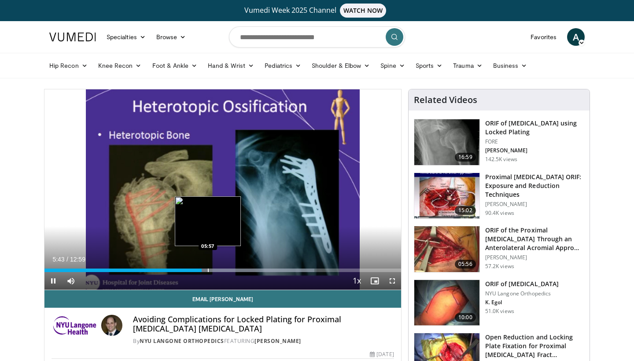
click at [208, 269] on div "Progress Bar" at bounding box center [208, 271] width 1 height 4
click at [218, 270] on div "Progress Bar" at bounding box center [218, 271] width 1 height 4
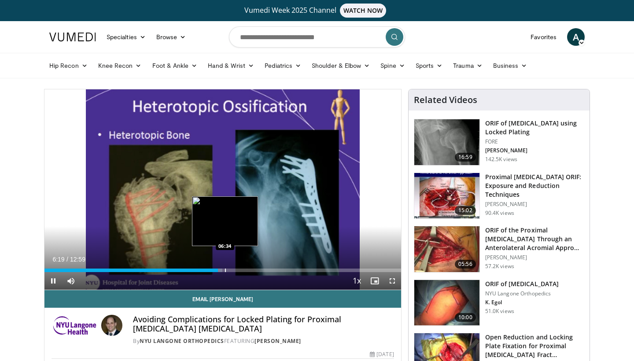
click at [225, 270] on div "Progress Bar" at bounding box center [225, 271] width 1 height 4
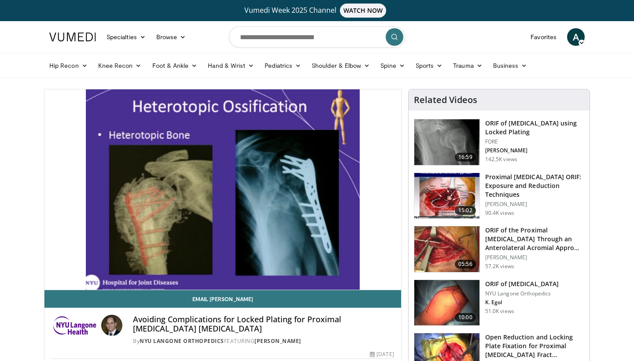
click at [234, 269] on div "10 seconds Tap to unmute" at bounding box center [222, 189] width 357 height 200
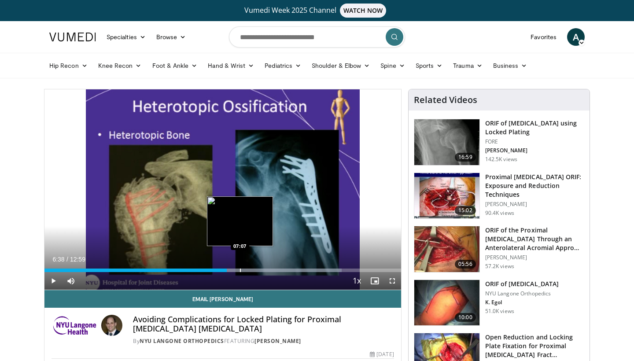
click at [240, 269] on div "Progress Bar" at bounding box center [240, 271] width 1 height 4
click at [247, 270] on div "Progress Bar" at bounding box center [247, 271] width 1 height 4
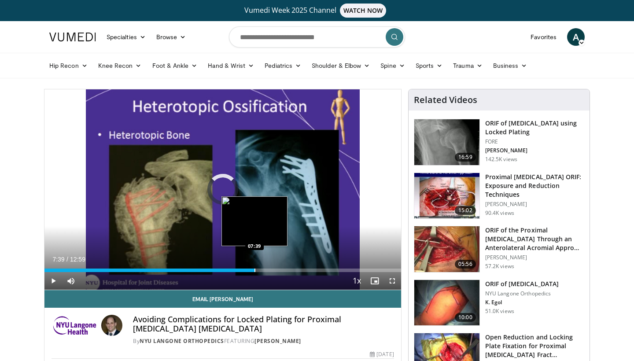
click at [255, 271] on div "Progress Bar" at bounding box center [255, 271] width 1 height 4
click at [263, 270] on div "Progress Bar" at bounding box center [263, 271] width 1 height 4
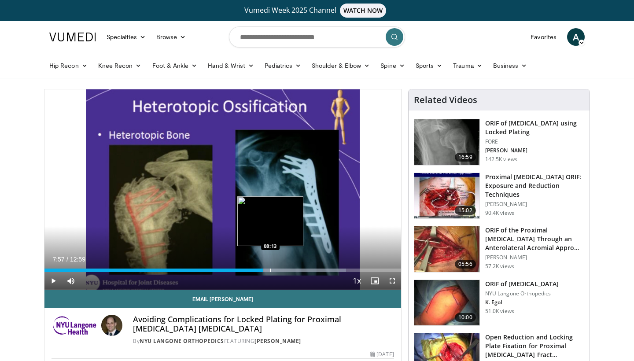
click at [270, 269] on div "Progress Bar" at bounding box center [270, 271] width 1 height 4
click at [279, 269] on div "Progress Bar" at bounding box center [279, 271] width 1 height 4
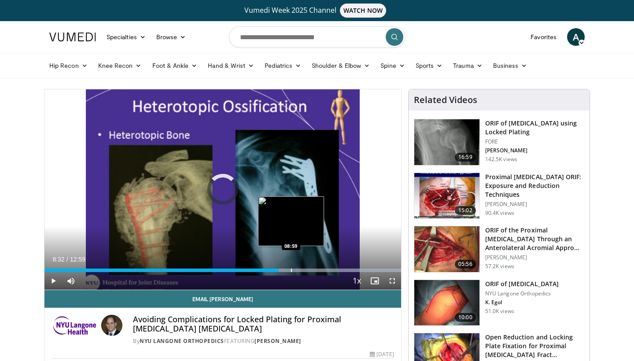
click at [291, 271] on div "Progress Bar" at bounding box center [291, 271] width 1 height 4
click at [302, 270] on div "Progress Bar" at bounding box center [301, 271] width 1 height 4
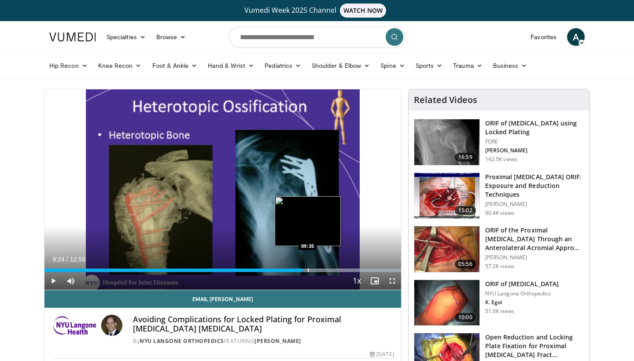
click at [308, 270] on div "Progress Bar" at bounding box center [308, 271] width 1 height 4
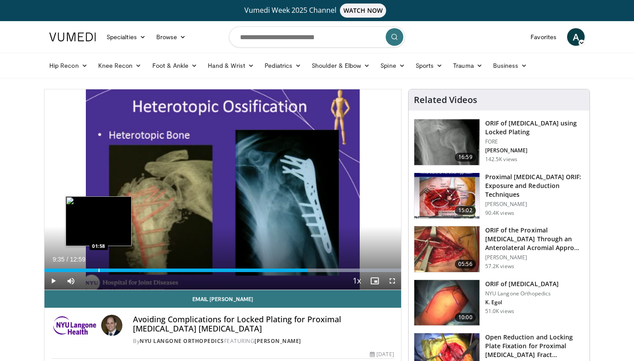
click at [99, 269] on div "Progress Bar" at bounding box center [99, 271] width 1 height 4
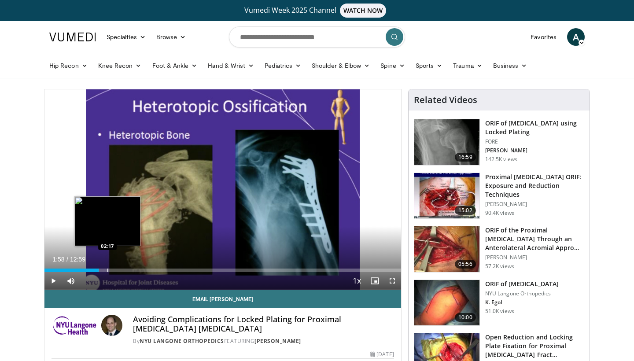
click at [108, 271] on div "Progress Bar" at bounding box center [107, 271] width 1 height 4
click at [115, 269] on div "Progress Bar" at bounding box center [115, 271] width 1 height 4
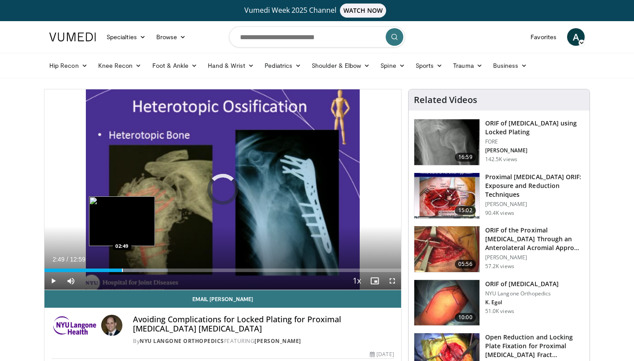
click at [122, 268] on div "Loaded : 34.62% 02:49 02:49" at bounding box center [222, 268] width 357 height 8
click at [127, 269] on div "Progress Bar" at bounding box center [126, 271] width 1 height 4
click at [130, 269] on div "Progress Bar" at bounding box center [130, 271] width 1 height 4
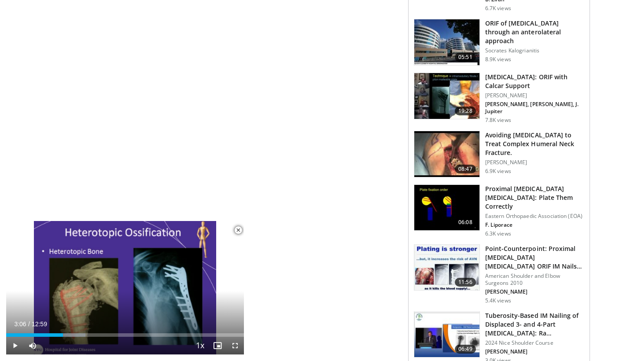
scroll to position [884, 0]
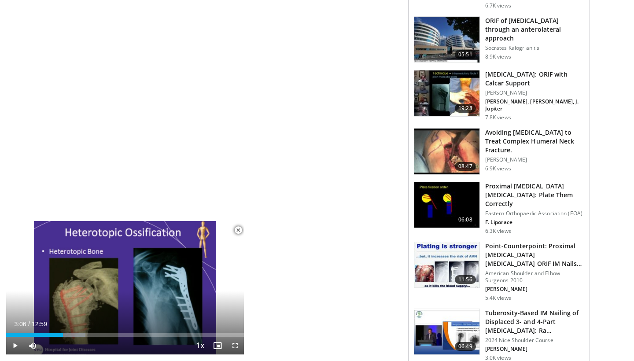
click at [448, 138] on img at bounding box center [446, 152] width 65 height 46
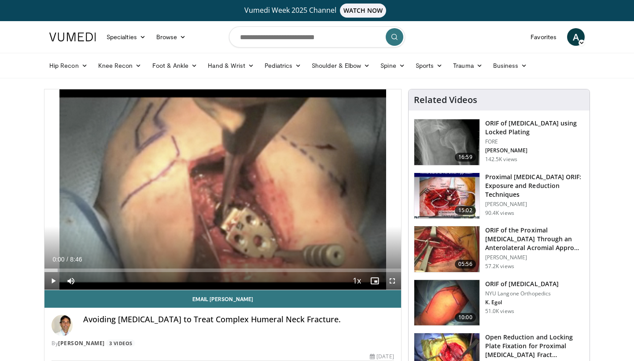
click at [52, 283] on span "Video Player" at bounding box center [53, 281] width 18 height 18
click at [391, 280] on span "Video Player" at bounding box center [393, 281] width 18 height 18
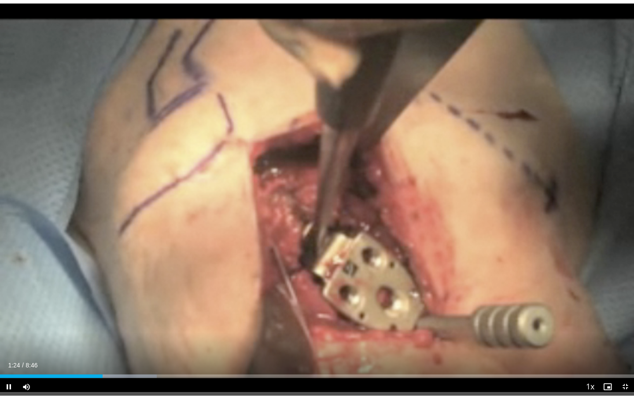
click at [9, 361] on span "Video Player" at bounding box center [9, 387] width 18 height 18
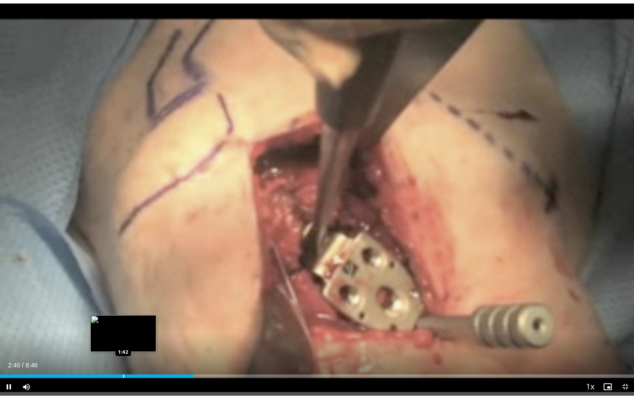
click at [123, 361] on div "Progress Bar" at bounding box center [123, 377] width 1 height 4
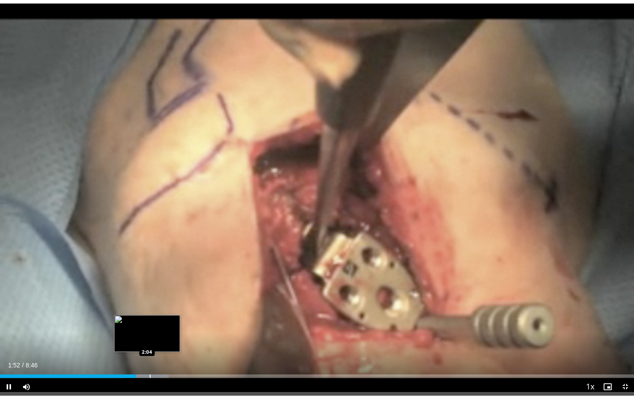
click at [150, 361] on div "Progress Bar" at bounding box center [150, 377] width 1 height 4
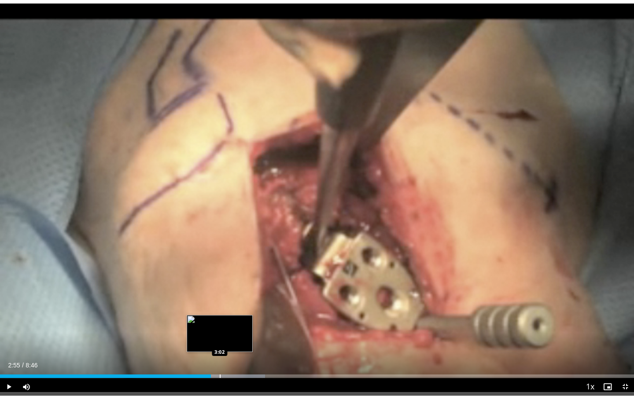
click at [220, 361] on div "Progress Bar" at bounding box center [220, 377] width 1 height 4
click at [240, 361] on div "Progress Bar" at bounding box center [240, 377] width 1 height 4
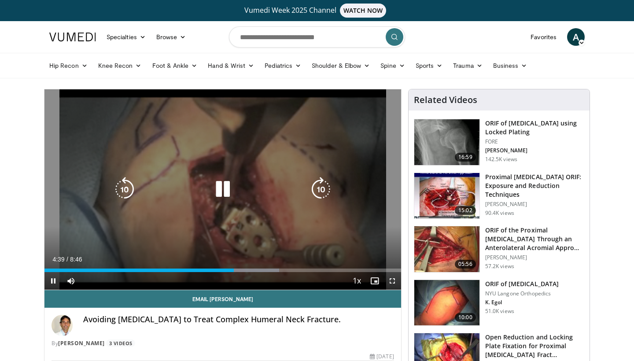
click at [224, 195] on icon "Video Player" at bounding box center [223, 189] width 25 height 25
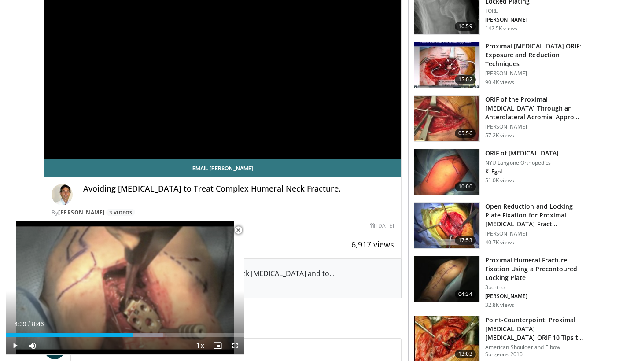
scroll to position [132, 0]
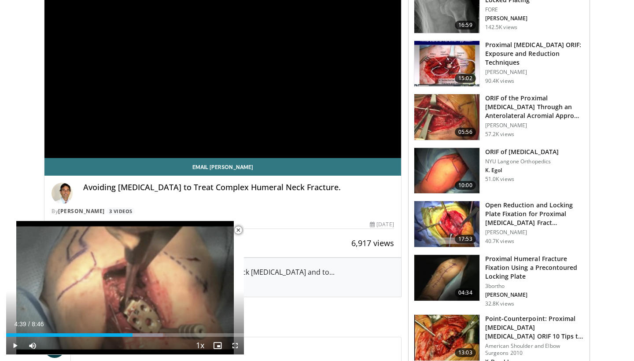
click at [292, 224] on div "6,917 views August 28, 2010" at bounding box center [223, 225] width 343 height 8
click at [240, 231] on span "Video Player" at bounding box center [238, 231] width 18 height 18
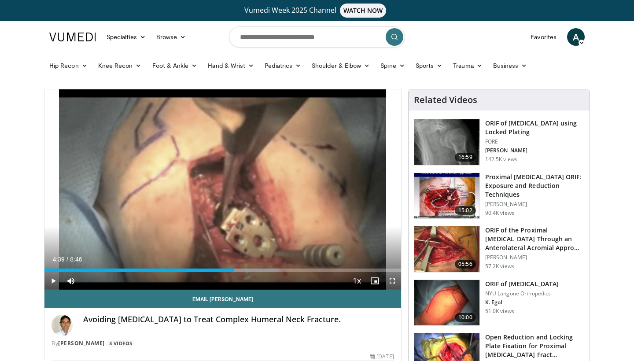
scroll to position [0, 0]
click at [74, 34] on img at bounding box center [72, 37] width 47 height 9
